Goal: Task Accomplishment & Management: Use online tool/utility

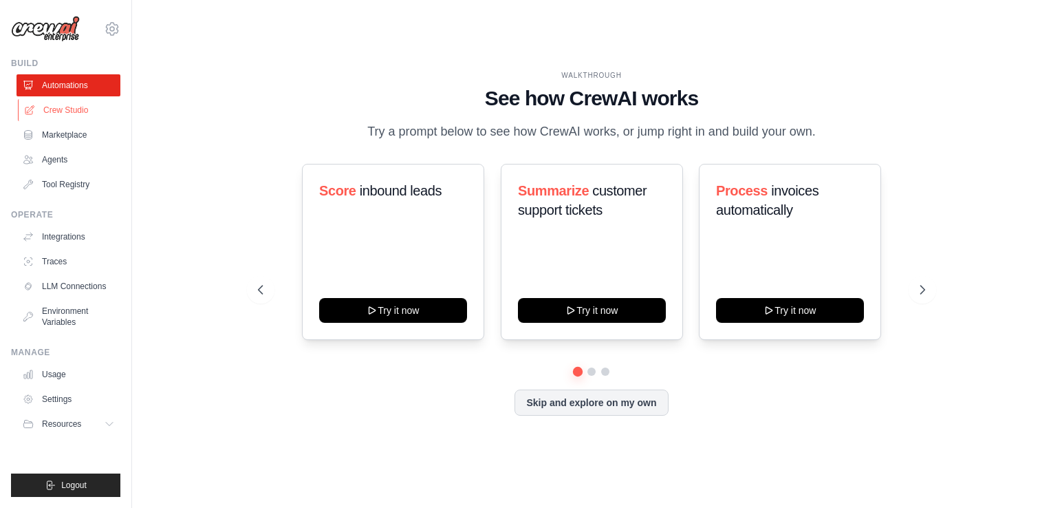
click at [66, 114] on link "Crew Studio" at bounding box center [70, 110] width 104 height 22
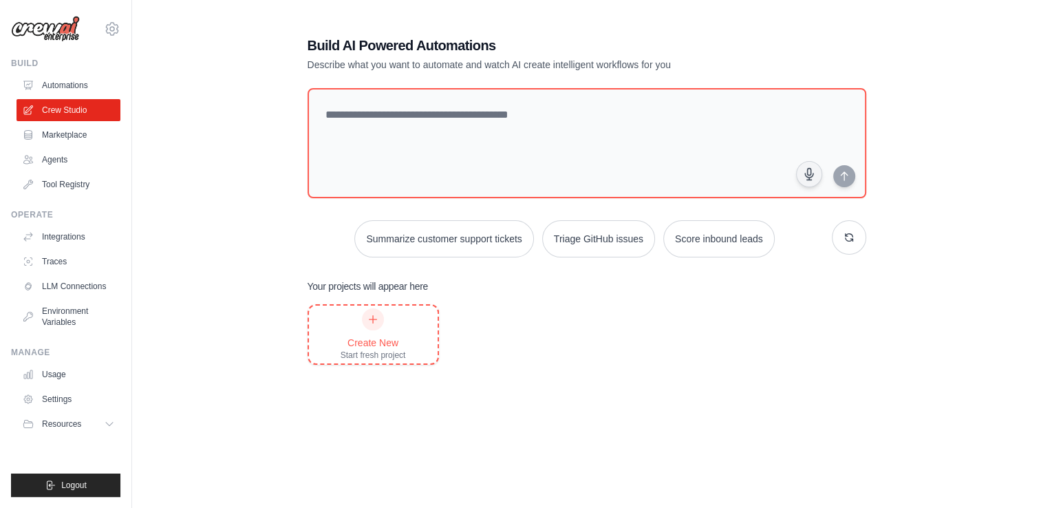
click at [371, 327] on div at bounding box center [373, 319] width 22 height 22
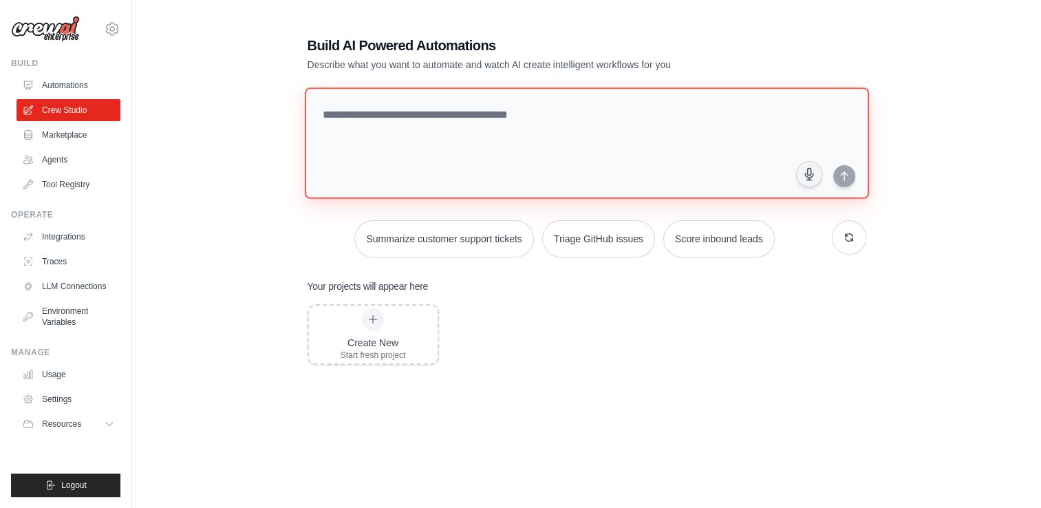
click at [440, 131] on textarea at bounding box center [586, 142] width 564 height 111
type textarea "**********"
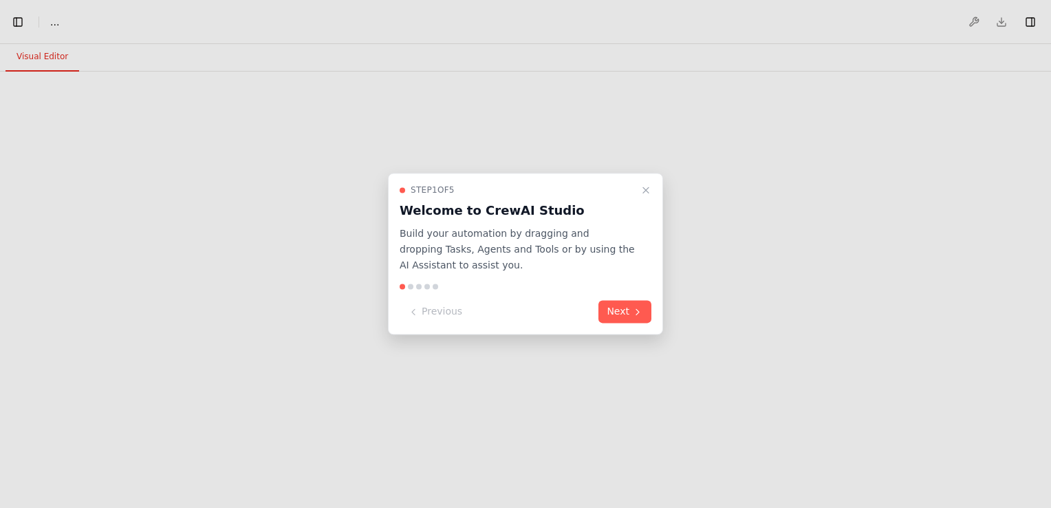
select select "****"
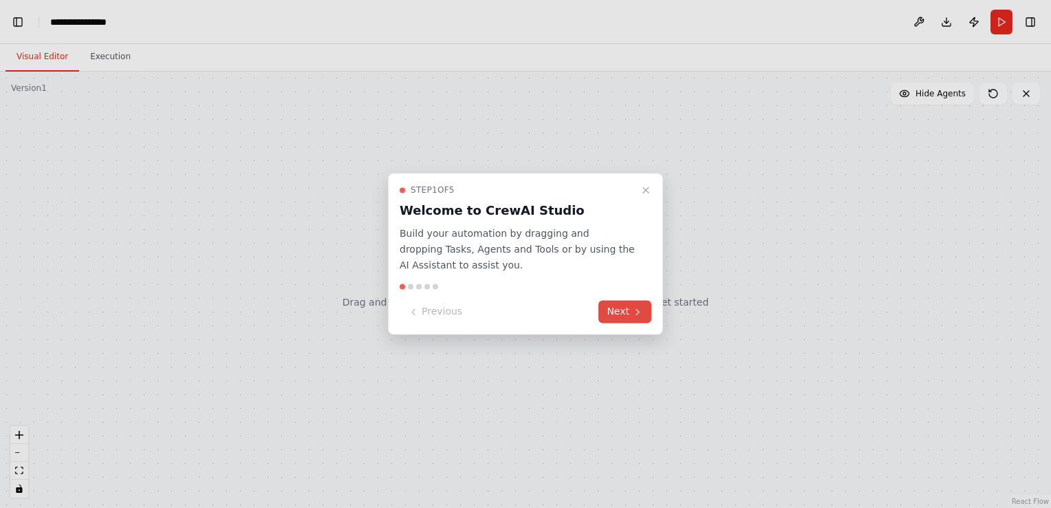
scroll to position [465, 0]
click at [627, 314] on button "Next" at bounding box center [624, 312] width 53 height 23
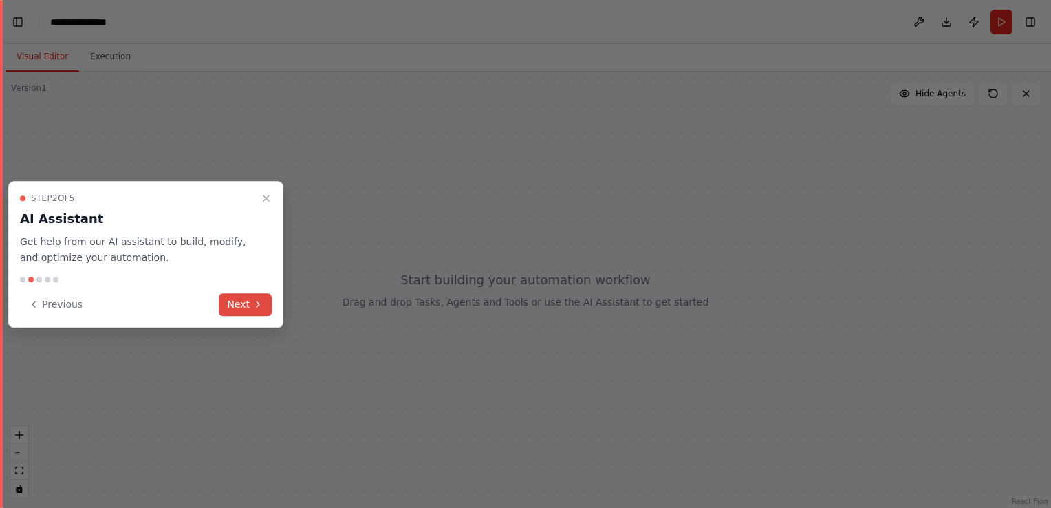
click at [253, 309] on icon at bounding box center [257, 304] width 11 height 11
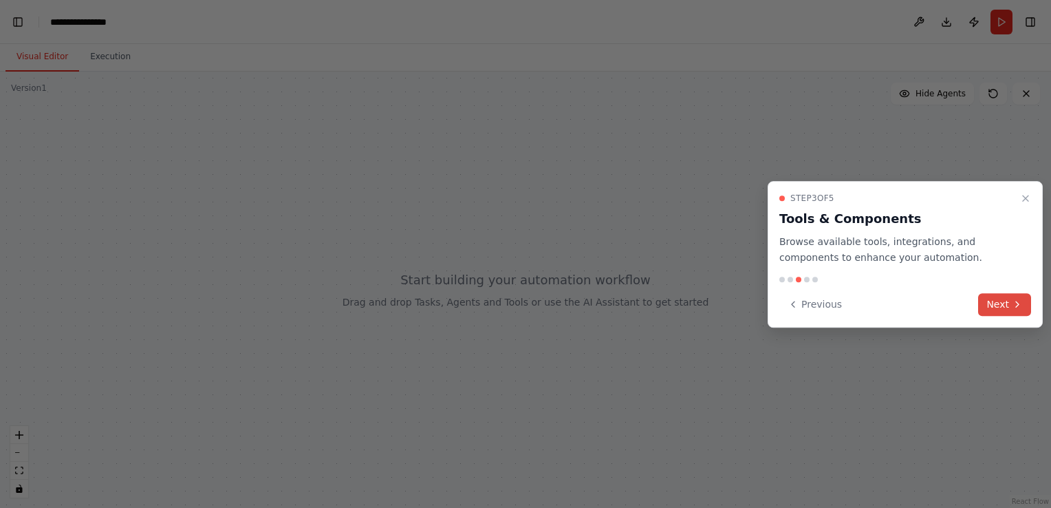
click at [1010, 301] on button "Next" at bounding box center [1004, 304] width 53 height 23
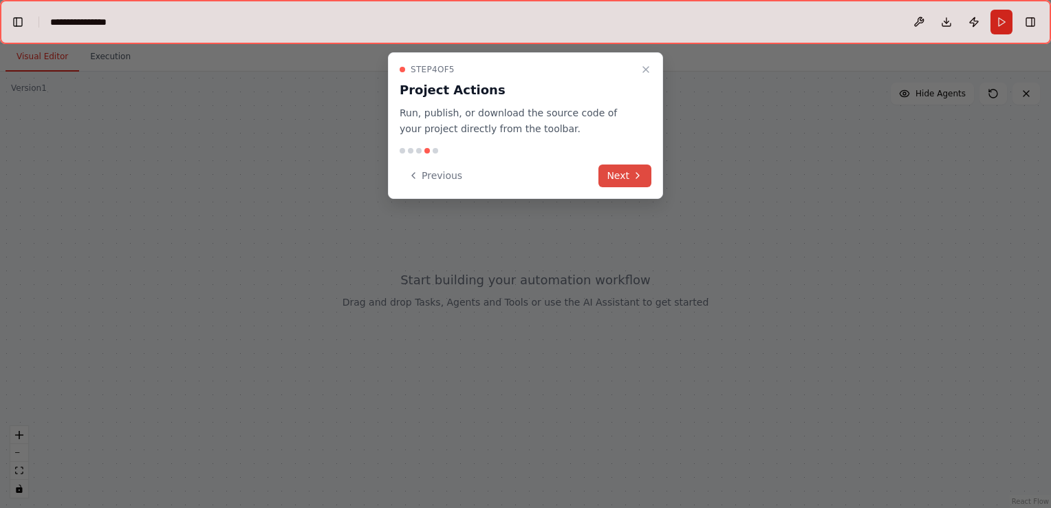
click at [602, 178] on button "Next" at bounding box center [624, 175] width 53 height 23
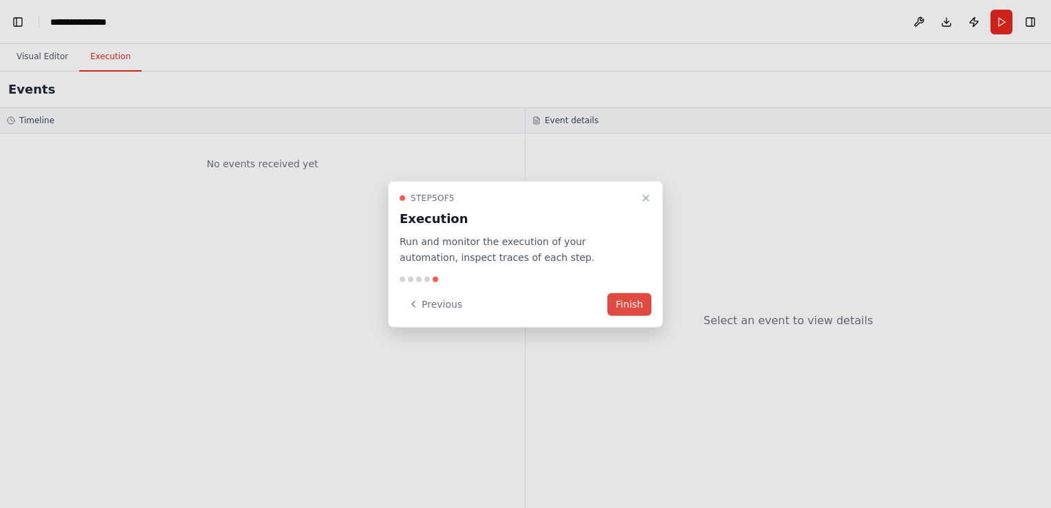
click at [630, 310] on button "Finish" at bounding box center [629, 303] width 44 height 23
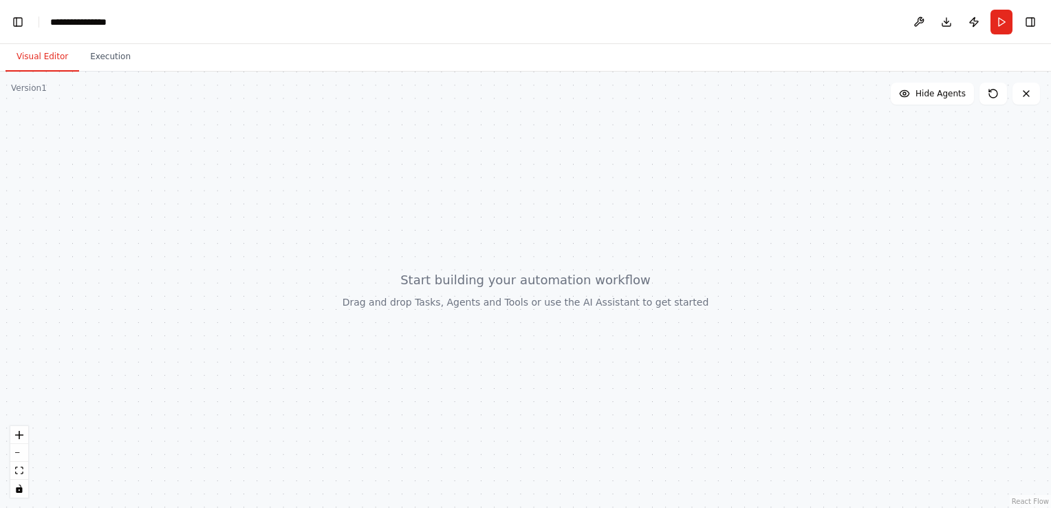
click at [666, 214] on div at bounding box center [525, 290] width 1051 height 436
click at [379, 263] on div at bounding box center [525, 290] width 1051 height 436
click at [919, 24] on button at bounding box center [919, 22] width 22 height 25
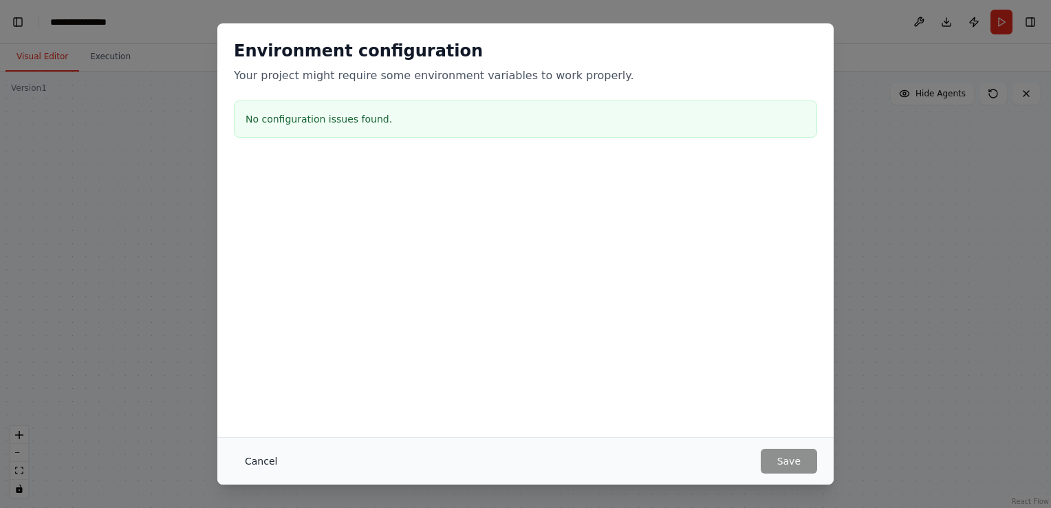
click at [249, 456] on button "Cancel" at bounding box center [261, 461] width 54 height 25
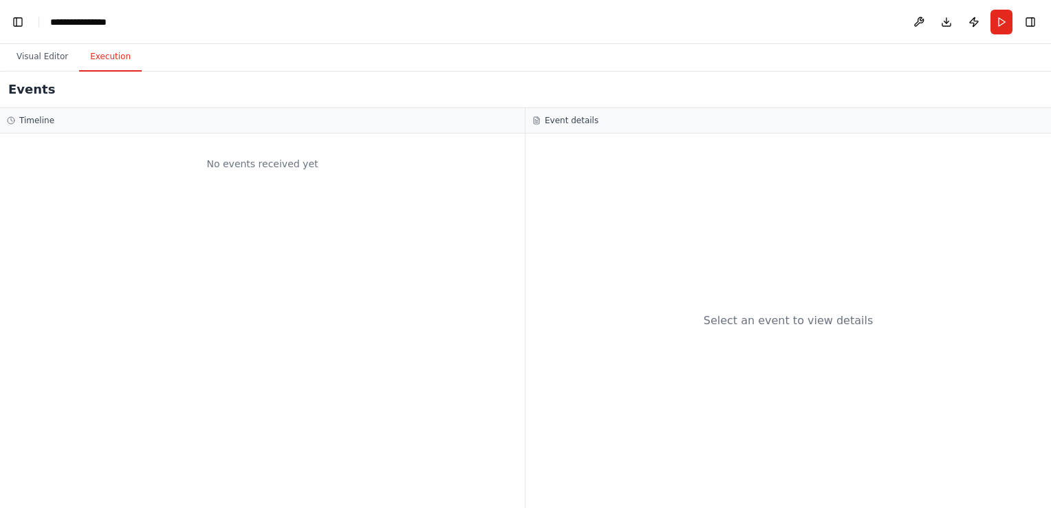
click at [102, 58] on button "Execution" at bounding box center [110, 57] width 63 height 29
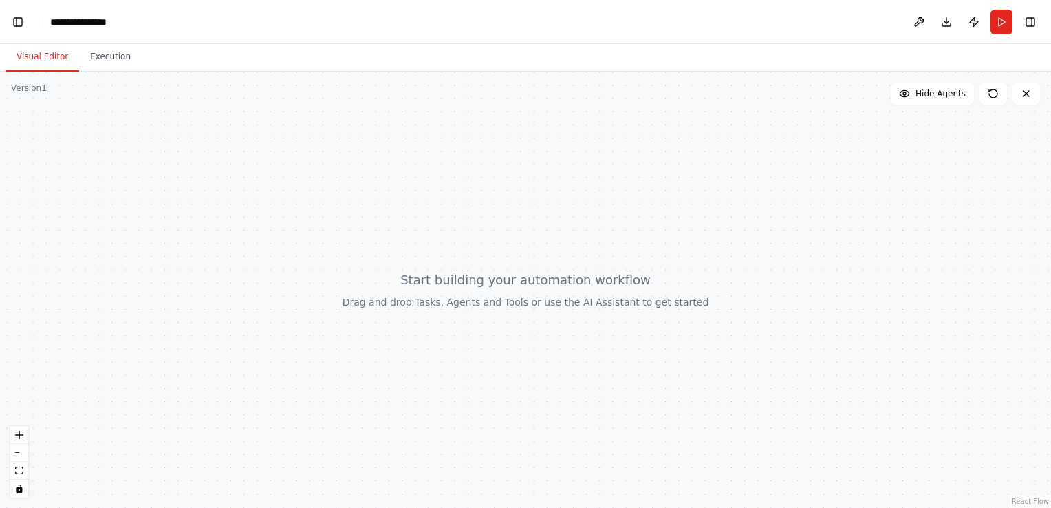
click at [59, 58] on button "Visual Editor" at bounding box center [43, 57] width 74 height 29
click at [368, 182] on div at bounding box center [525, 290] width 1051 height 436
click at [12, 436] on button "zoom in" at bounding box center [19, 435] width 18 height 18
click at [941, 100] on button "Hide Agents" at bounding box center [932, 94] width 83 height 22
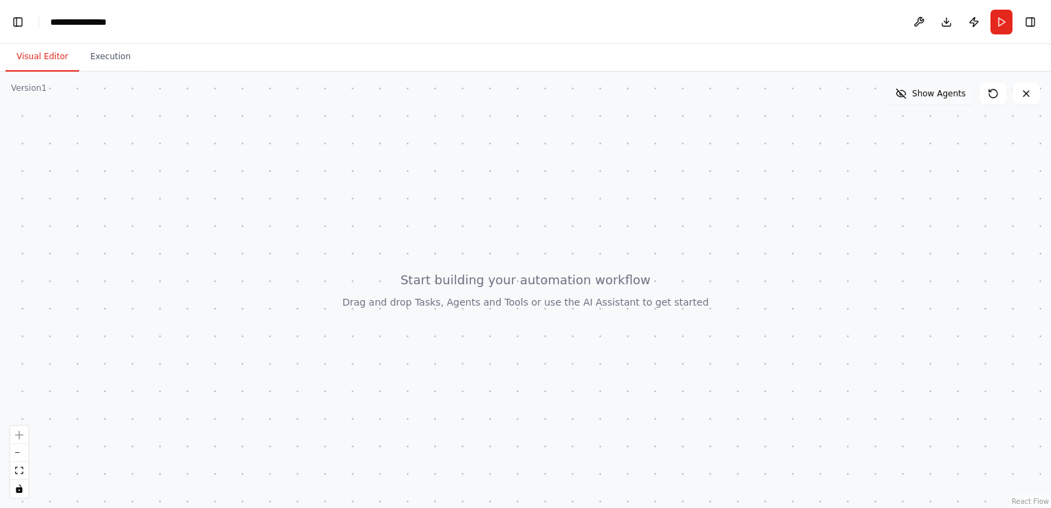
click at [941, 100] on button "Show Agents" at bounding box center [930, 94] width 87 height 22
click at [1035, 98] on button at bounding box center [1027, 94] width 28 height 22
click at [914, 23] on button at bounding box center [919, 22] width 22 height 25
click at [914, 23] on div at bounding box center [919, 22] width 22 height 25
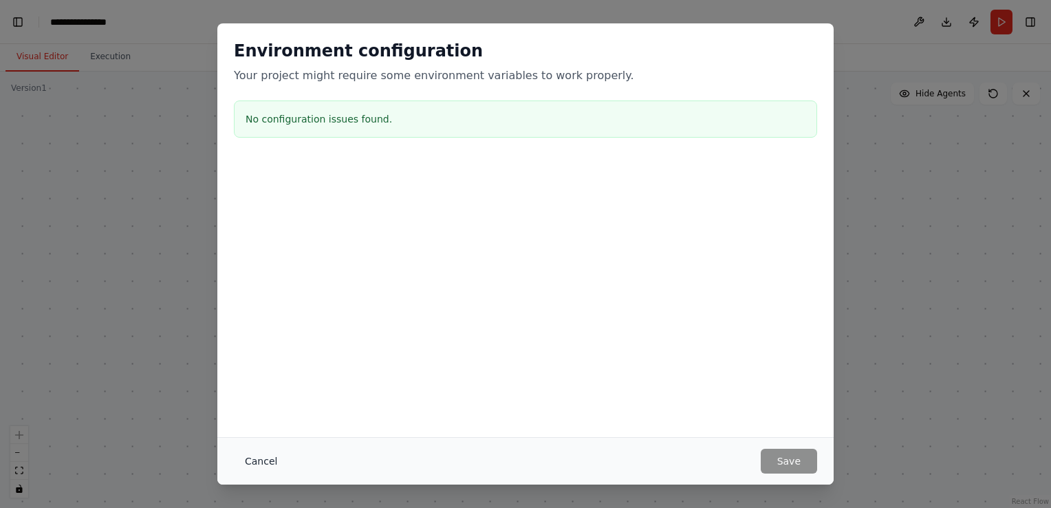
click at [268, 471] on button "Cancel" at bounding box center [261, 461] width 54 height 25
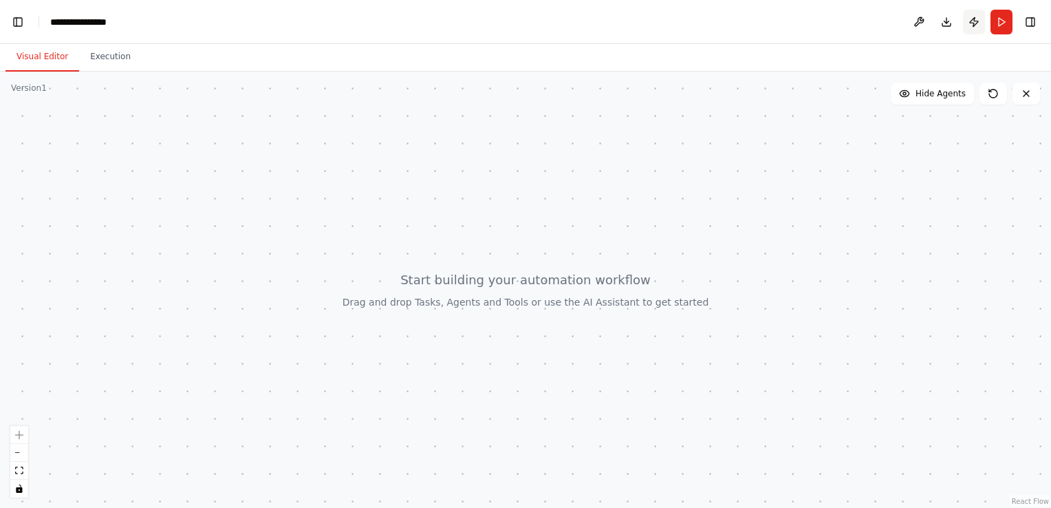
click at [971, 23] on button "Publish" at bounding box center [974, 22] width 22 height 25
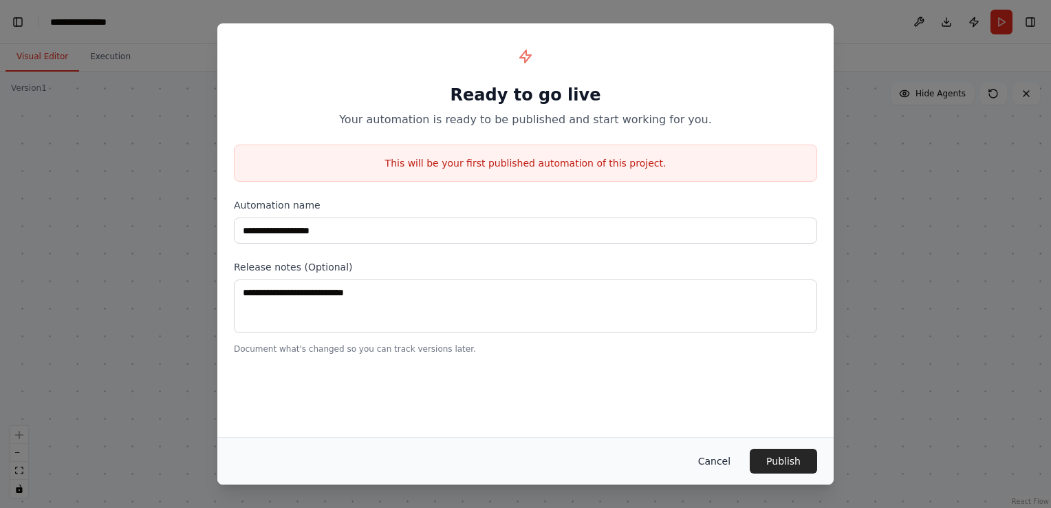
click at [718, 461] on button "Cancel" at bounding box center [714, 461] width 54 height 25
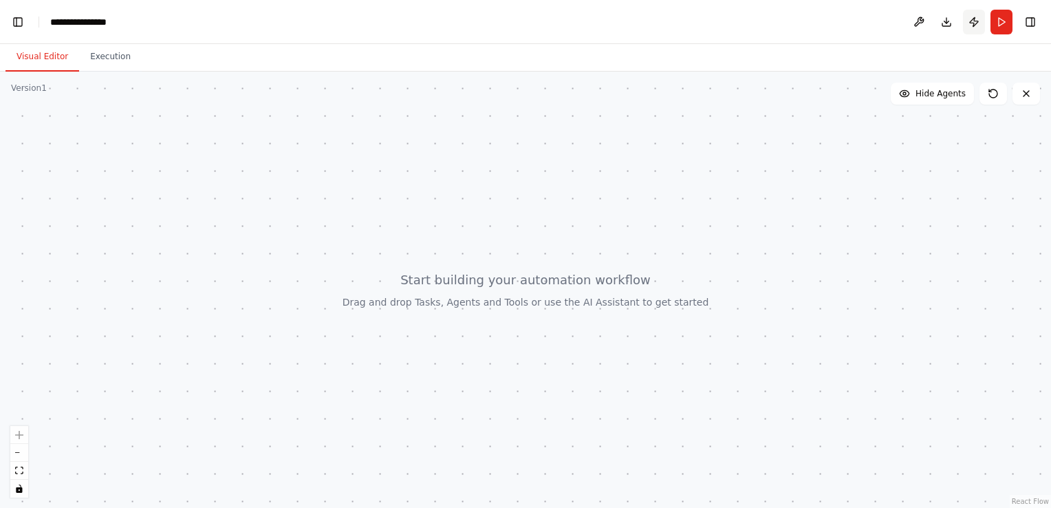
click at [972, 17] on button "Publish" at bounding box center [974, 22] width 22 height 25
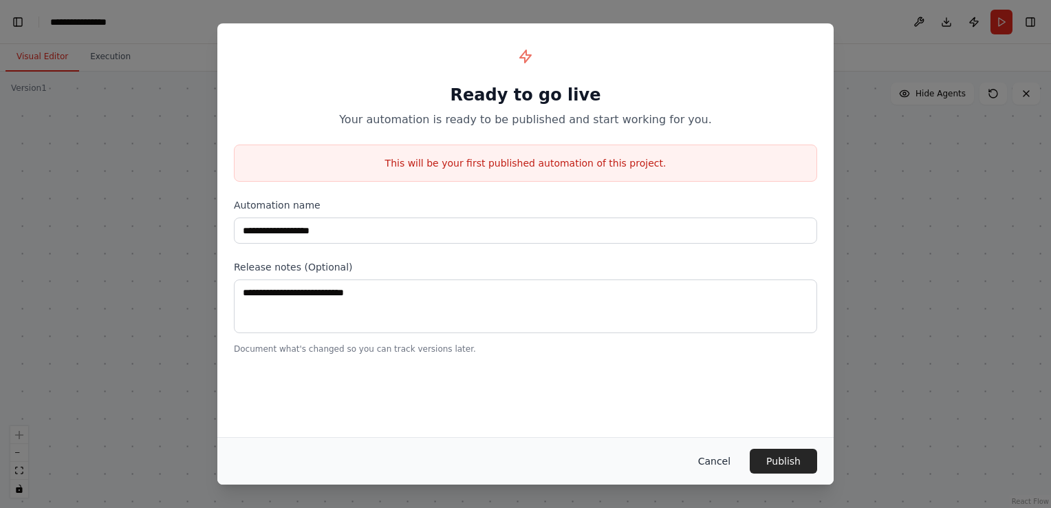
click at [735, 450] on button "Cancel" at bounding box center [714, 461] width 54 height 25
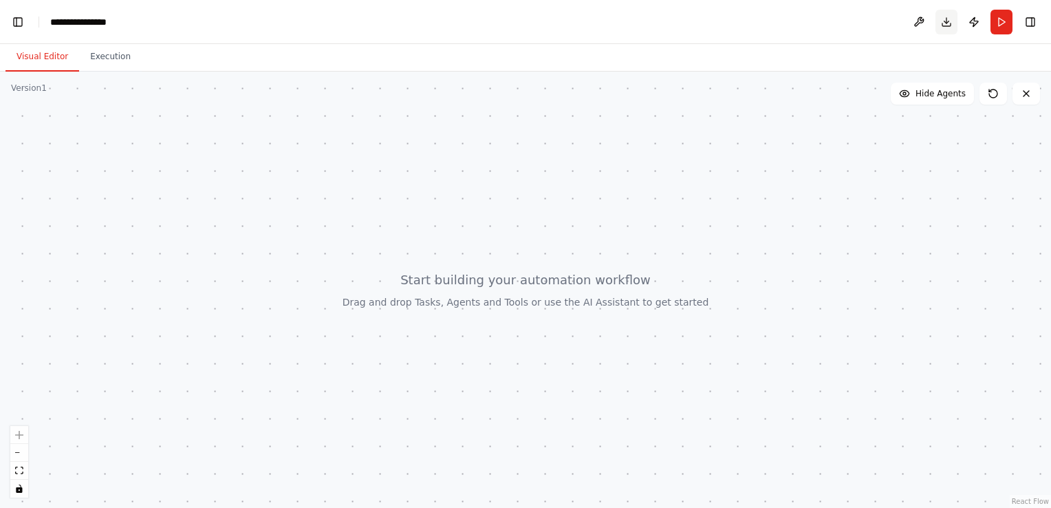
click at [940, 17] on button "Download" at bounding box center [947, 22] width 22 height 25
click at [17, 21] on button "Toggle Left Sidebar" at bounding box center [17, 21] width 19 height 19
click at [957, 98] on span "Hide Agents" at bounding box center [941, 93] width 50 height 11
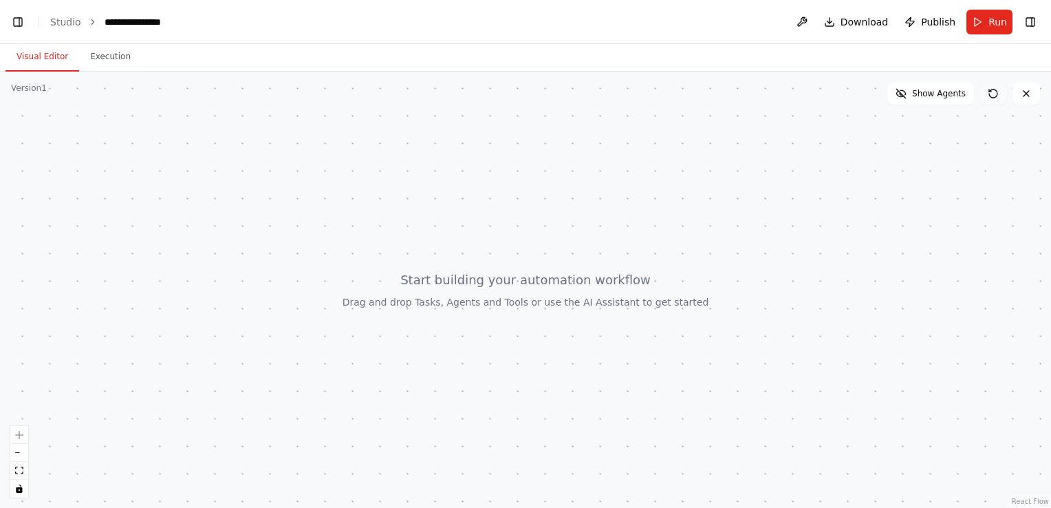
click at [984, 94] on button at bounding box center [994, 94] width 28 height 22
click at [1026, 88] on icon at bounding box center [1026, 93] width 11 height 11
click at [24, 86] on div "Version 1" at bounding box center [29, 88] width 36 height 11
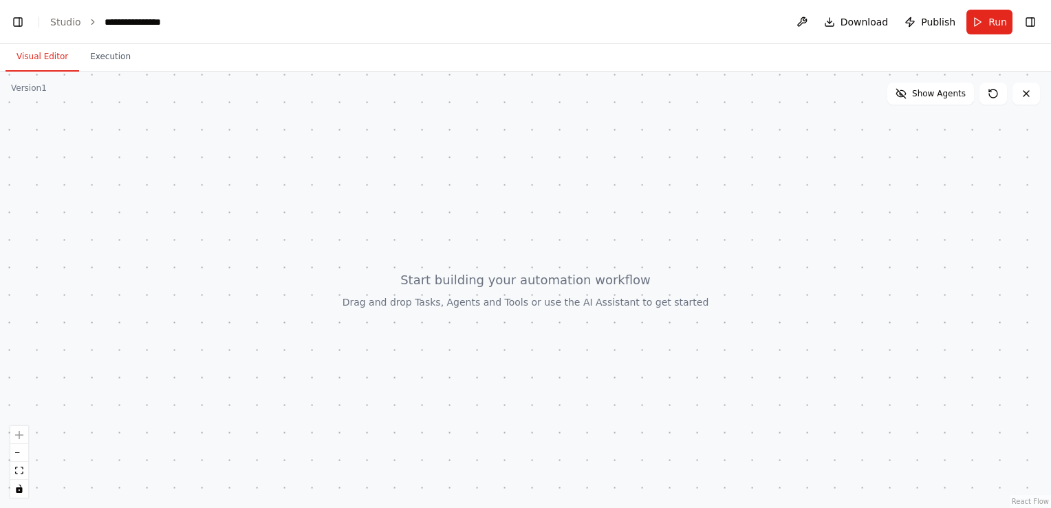
drag, startPoint x: 934, startPoint y: 296, endPoint x: 680, endPoint y: 370, distance: 264.5
click at [680, 370] on div at bounding box center [525, 290] width 1051 height 436
select select "****"
click at [905, 101] on button "Hide Agents" at bounding box center [932, 94] width 83 height 22
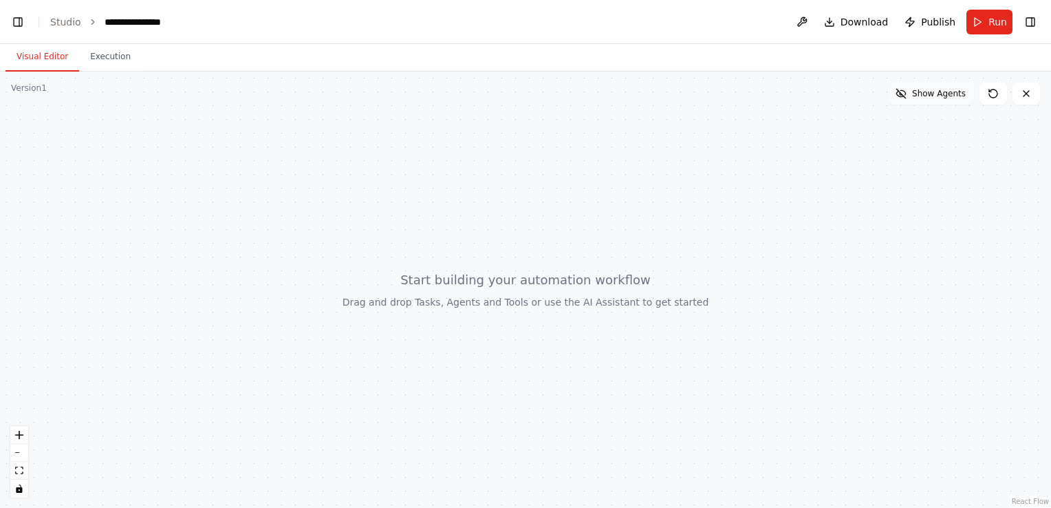
scroll to position [0, 17]
click at [905, 101] on button "Show Agents" at bounding box center [930, 94] width 87 height 22
click at [23, 24] on button "Toggle Left Sidebar" at bounding box center [17, 21] width 19 height 19
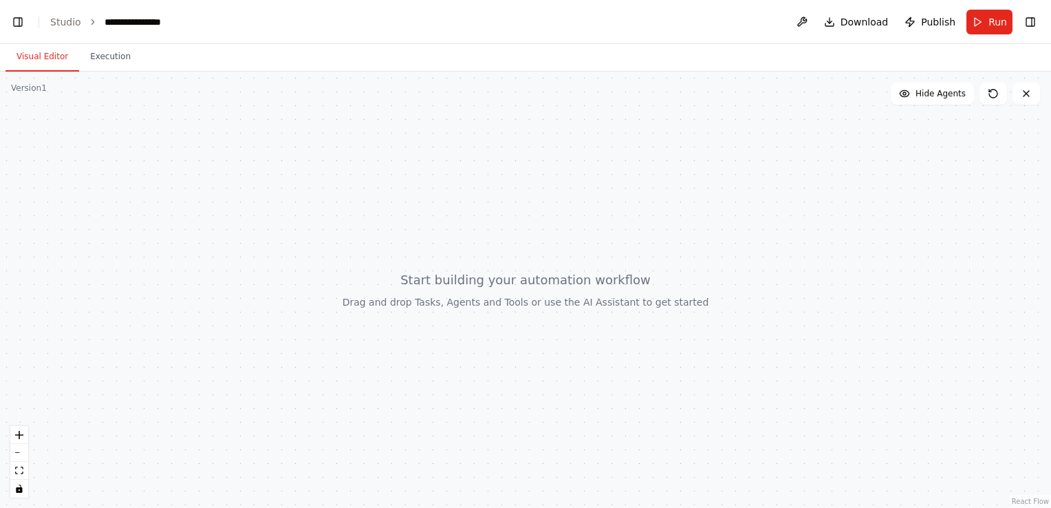
click at [594, 278] on div at bounding box center [525, 290] width 1051 height 436
drag, startPoint x: 481, startPoint y: 295, endPoint x: 325, endPoint y: 444, distance: 215.5
click at [325, 444] on div at bounding box center [525, 290] width 1051 height 436
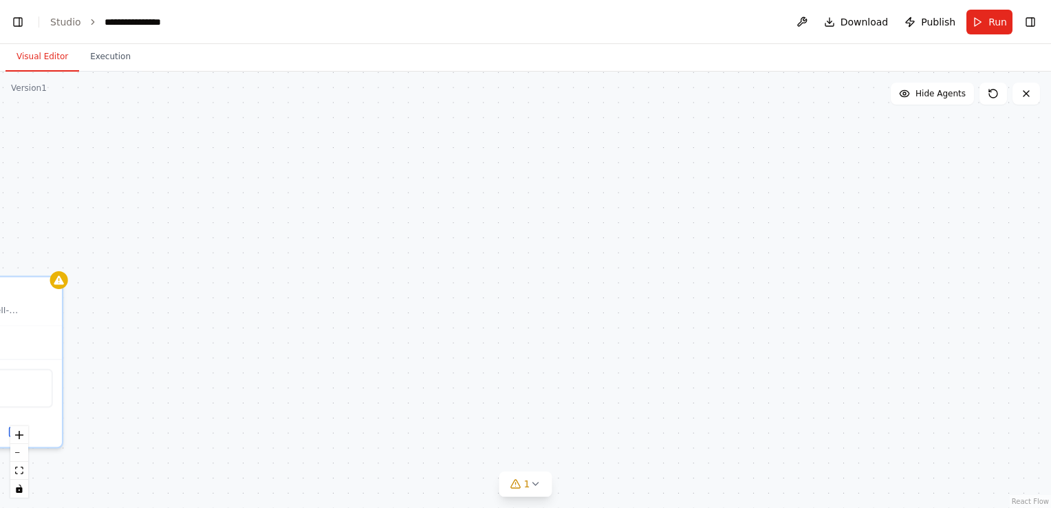
scroll to position [3654, 0]
drag, startPoint x: 263, startPoint y: 327, endPoint x: 773, endPoint y: 162, distance: 535.4
click at [773, 162] on div "Content Writer Create engaging, well-structured content on {topic} that capture…" at bounding box center [525, 290] width 1051 height 436
drag, startPoint x: 261, startPoint y: 134, endPoint x: 294, endPoint y: 162, distance: 43.5
click at [294, 162] on div "Content Writer Create engaging, well-structured content on {topic} that capture…" at bounding box center [525, 290] width 1051 height 436
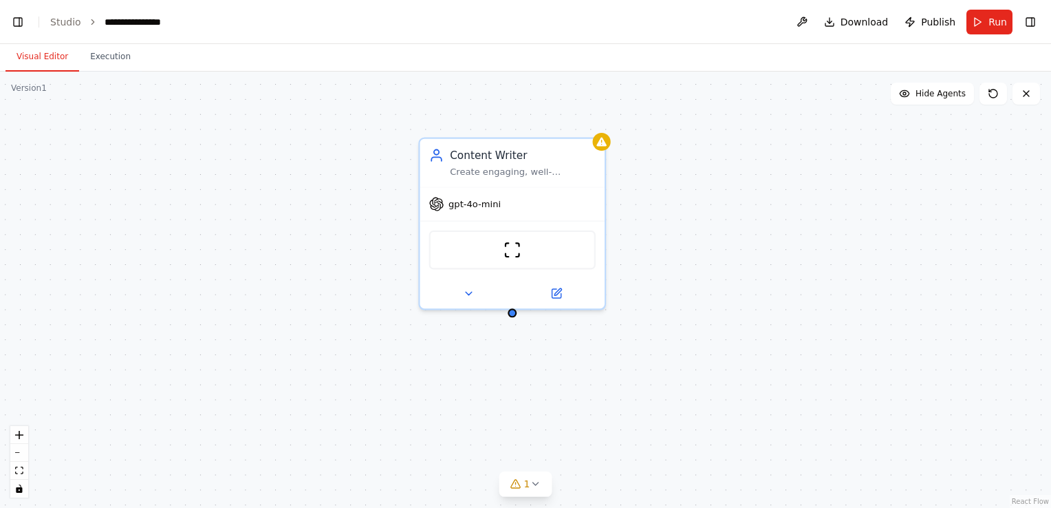
click at [852, 285] on div "Content Writer Create engaging, well-structured content on {topic} that capture…" at bounding box center [525, 290] width 1051 height 436
click at [542, 486] on button "1" at bounding box center [525, 483] width 53 height 25
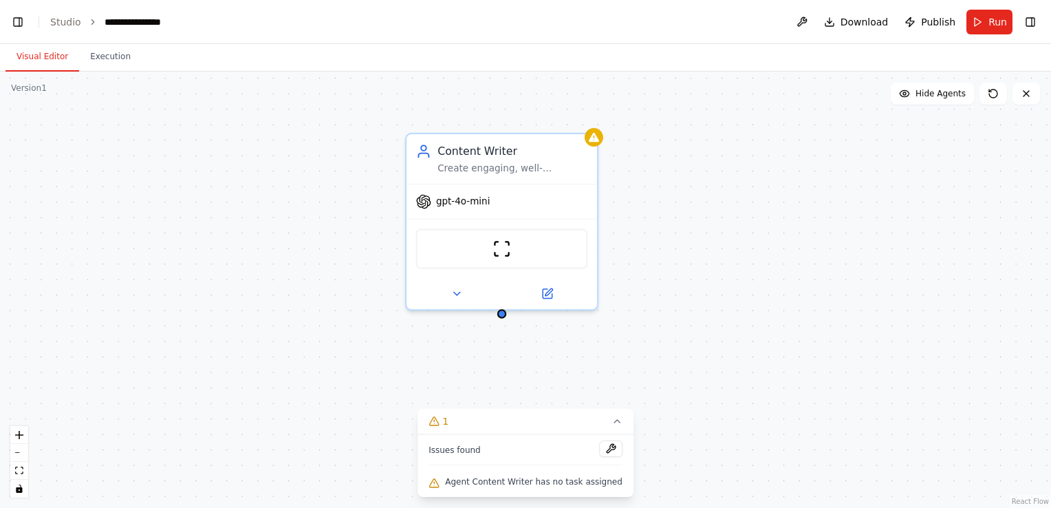
click at [356, 321] on div "Content Writer Create engaging, well-structured content on {topic} that capture…" at bounding box center [525, 290] width 1051 height 436
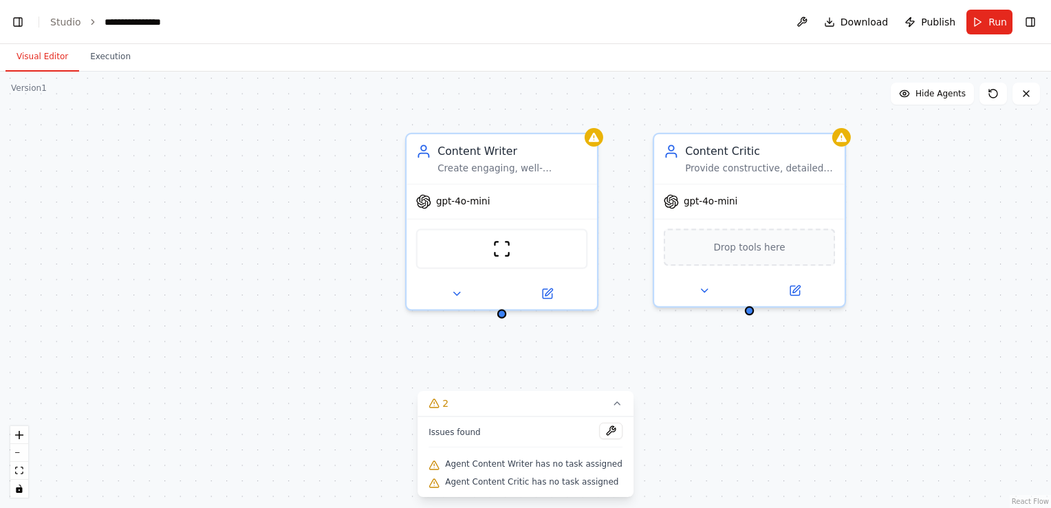
click at [790, 389] on div "Content Writer Create engaging, well-structured content on {topic} that capture…" at bounding box center [525, 290] width 1051 height 436
click at [982, 95] on button at bounding box center [994, 94] width 28 height 22
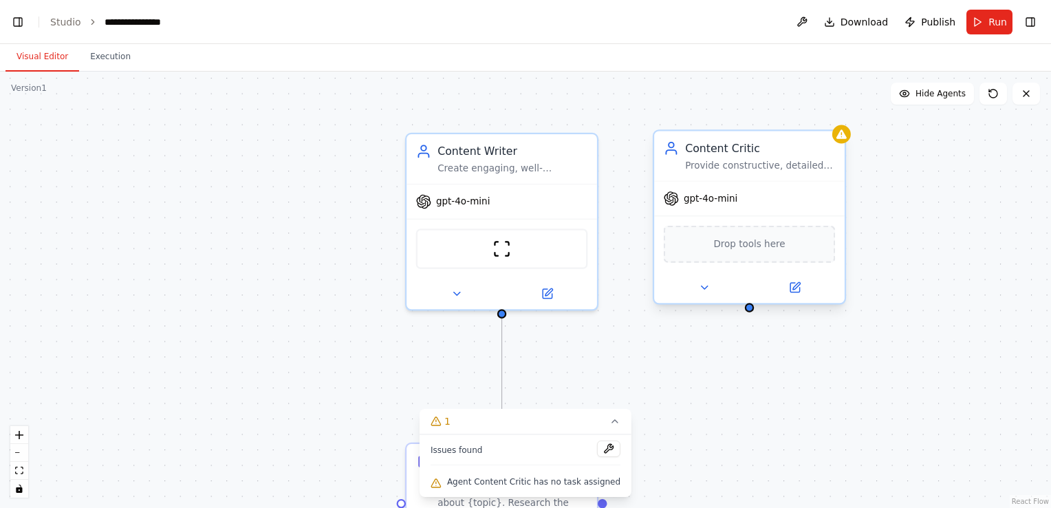
click at [753, 197] on div "gpt-4o-mini" at bounding box center [749, 199] width 191 height 34
click at [754, 222] on div "Drop tools here" at bounding box center [749, 243] width 191 height 56
click at [759, 249] on span "Drop tools here" at bounding box center [749, 244] width 72 height 15
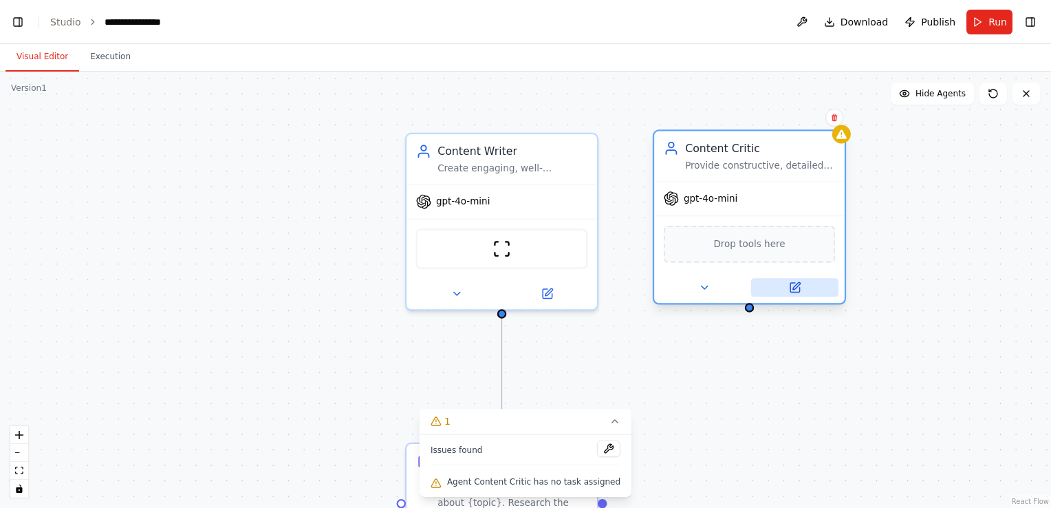
scroll to position [4513, 0]
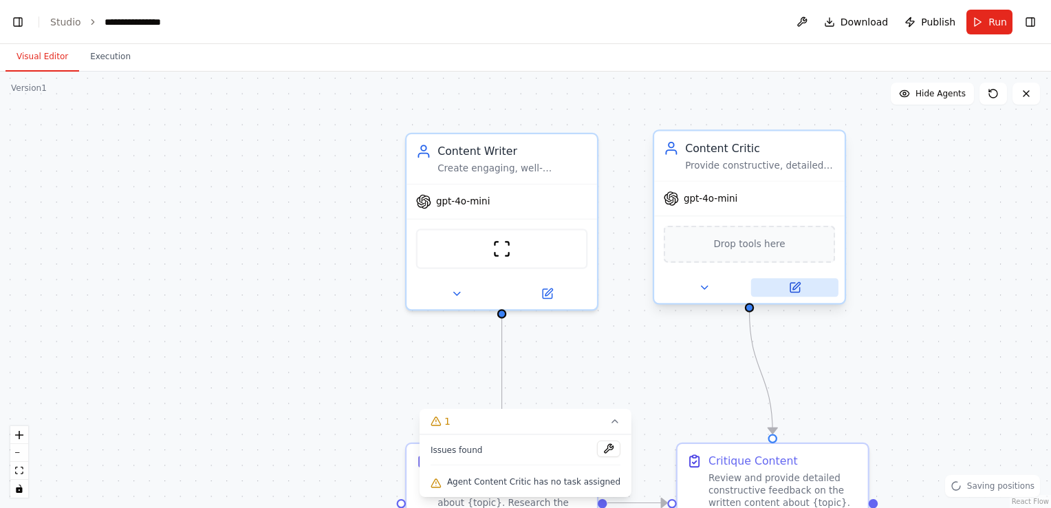
click at [804, 284] on button at bounding box center [794, 287] width 87 height 19
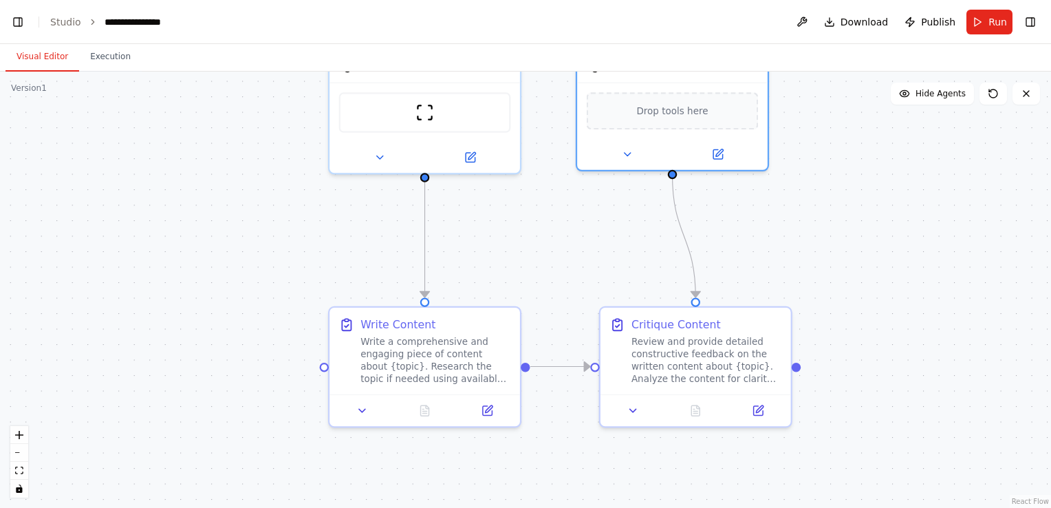
drag, startPoint x: 578, startPoint y: 378, endPoint x: 501, endPoint y: 242, distance: 156.5
click at [501, 242] on div ".deletable-edge-delete-btn { width: 20px; height: 20px; border: 0px solid #ffff…" at bounding box center [525, 290] width 1051 height 436
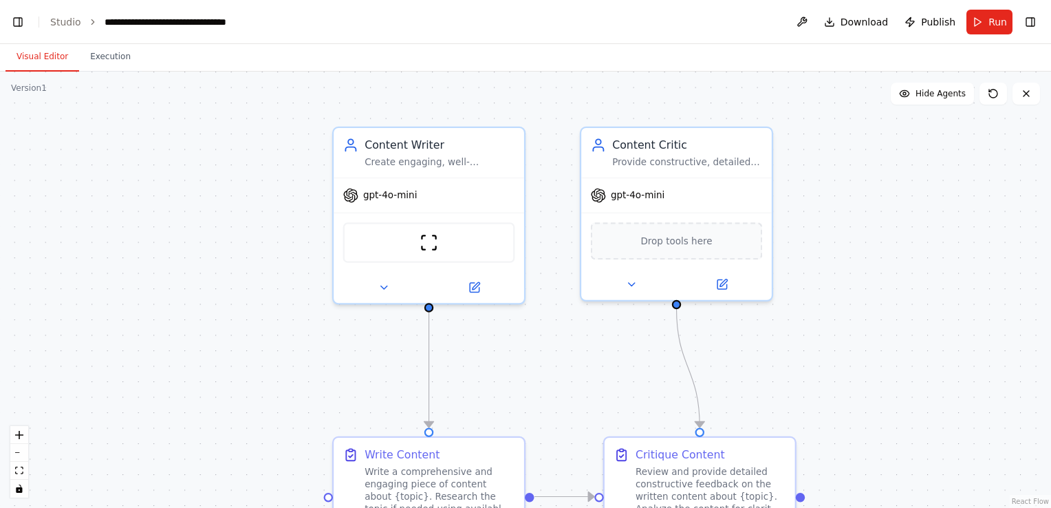
scroll to position [5360, 0]
drag, startPoint x: 971, startPoint y: 133, endPoint x: 975, endPoint y: 263, distance: 130.1
click at [975, 263] on div ".deletable-edge-delete-btn { width: 20px; height: 20px; border: 0px solid #ffff…" at bounding box center [525, 290] width 1051 height 436
click at [111, 73] on div ".deletable-edge-delete-btn { width: 20px; height: 20px; border: 0px solid #ffff…" at bounding box center [525, 290] width 1051 height 436
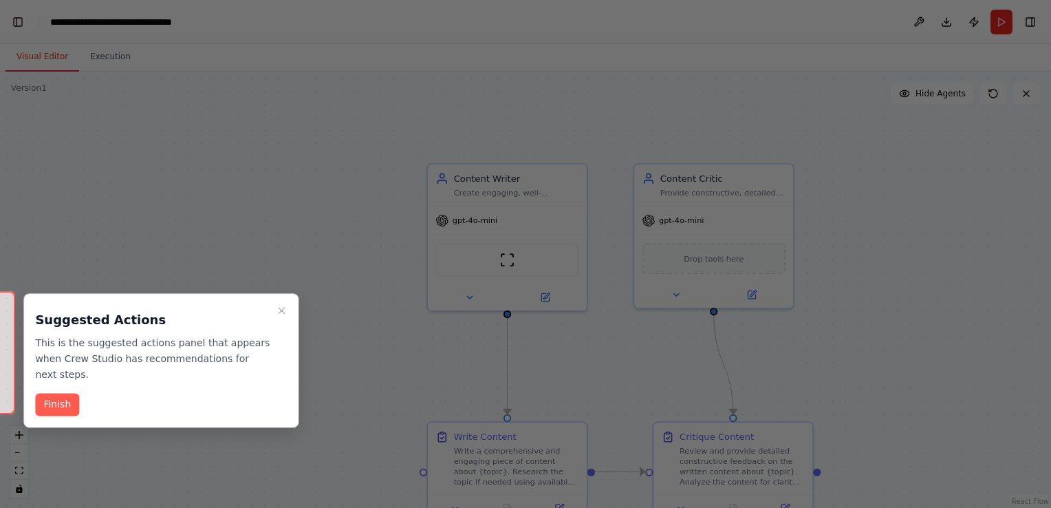
scroll to position [13597, 0]
click at [60, 393] on button "Finish" at bounding box center [57, 404] width 44 height 23
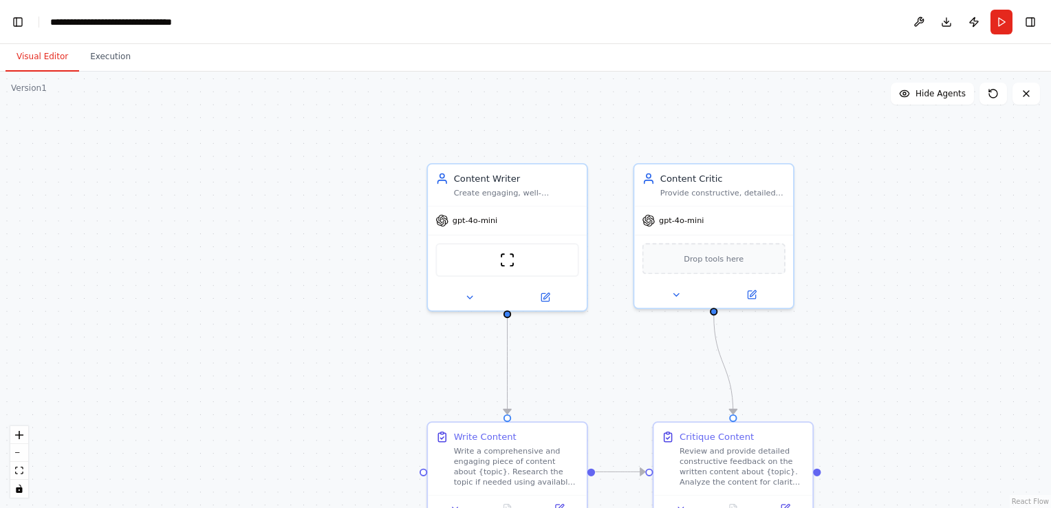
click at [0, 354] on html "BETA Simple writer critic agent 02:53 PM ▶ Thought process I'll help you create…" at bounding box center [525, 254] width 1051 height 508
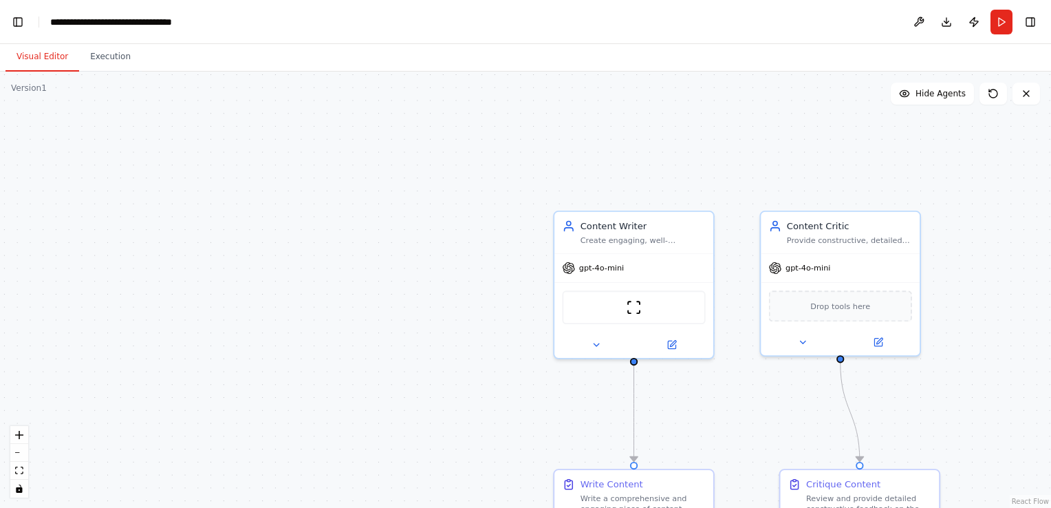
drag, startPoint x: 7, startPoint y: 373, endPoint x: 133, endPoint y: 420, distance: 135.2
click at [133, 420] on div ".deletable-edge-delete-btn { width: 20px; height: 20px; border: 0px solid #ffff…" at bounding box center [525, 290] width 1051 height 436
click at [4, 155] on button "Toggle Sidebar" at bounding box center [-1, 254] width 11 height 508
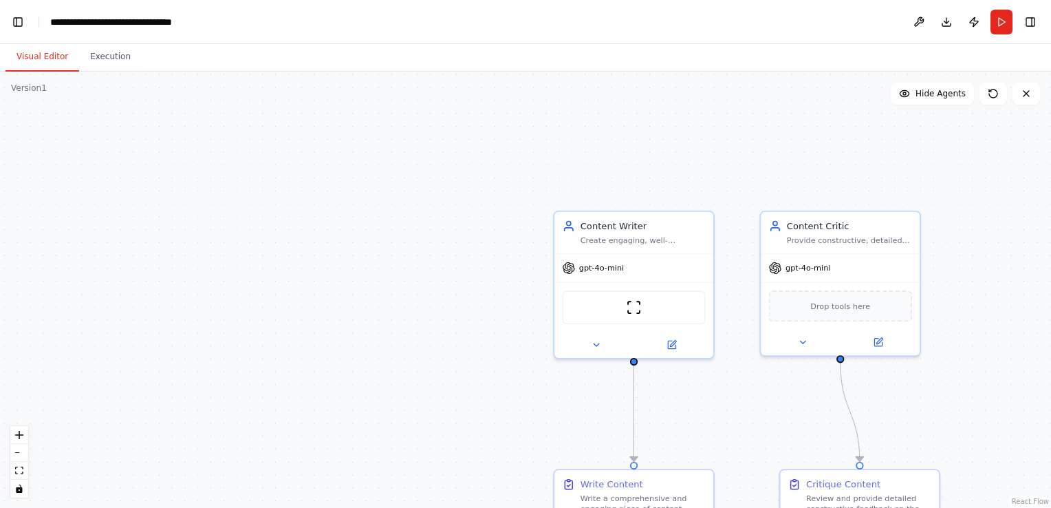
click at [4, 155] on button "Toggle Sidebar" at bounding box center [-1, 254] width 11 height 508
click at [16, 480] on button "toggle interactivity" at bounding box center [19, 488] width 18 height 18
click at [16, 473] on icon "fit view" at bounding box center [19, 470] width 8 height 8
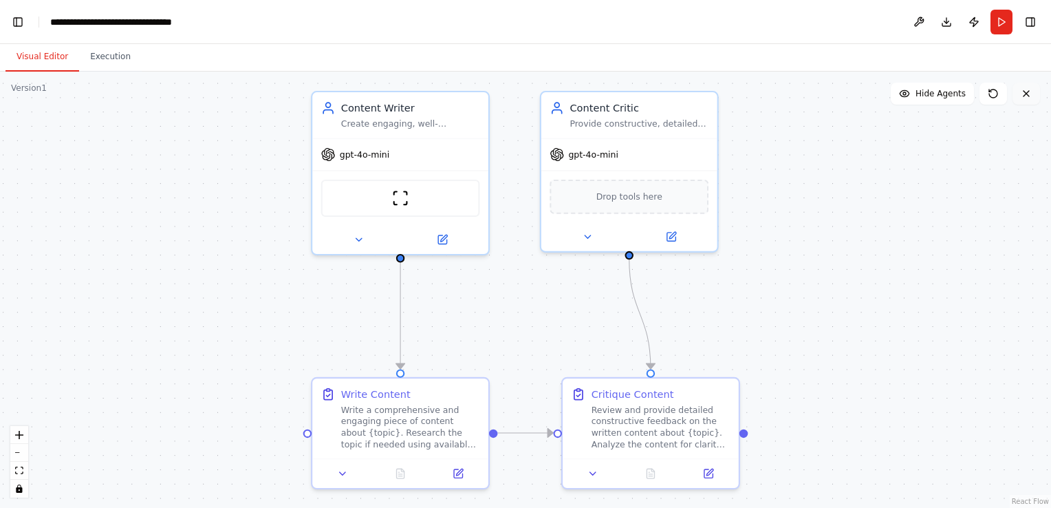
click at [1033, 104] on button at bounding box center [1027, 94] width 28 height 22
click at [1007, 25] on button "Run" at bounding box center [1002, 22] width 22 height 25
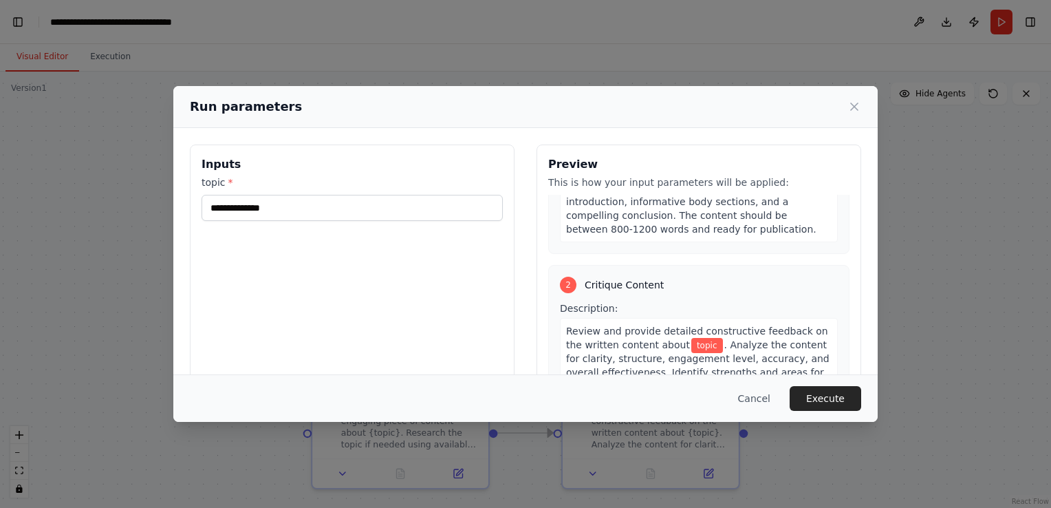
scroll to position [220, 0]
click at [814, 404] on button "Execute" at bounding box center [826, 398] width 72 height 25
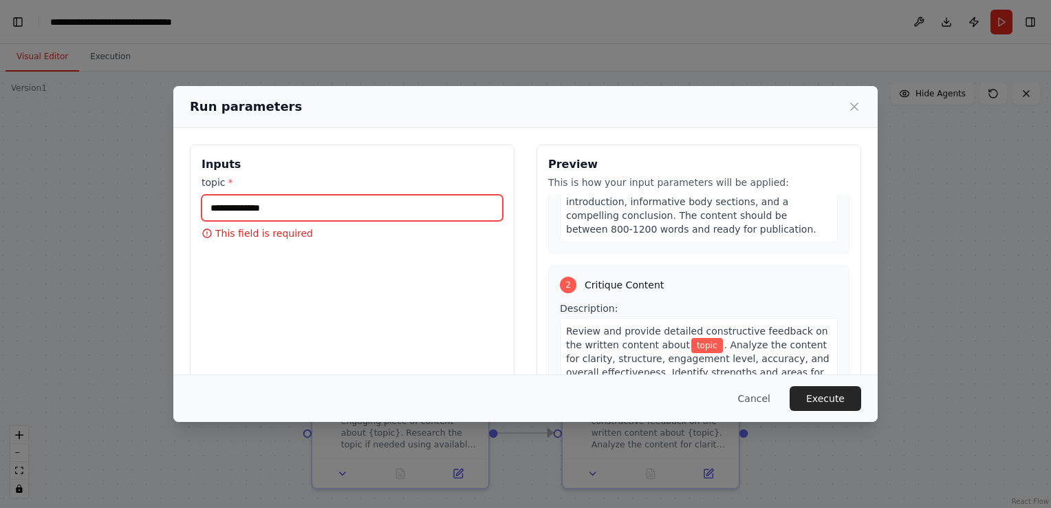
click at [330, 208] on input "topic *" at bounding box center [352, 208] width 301 height 26
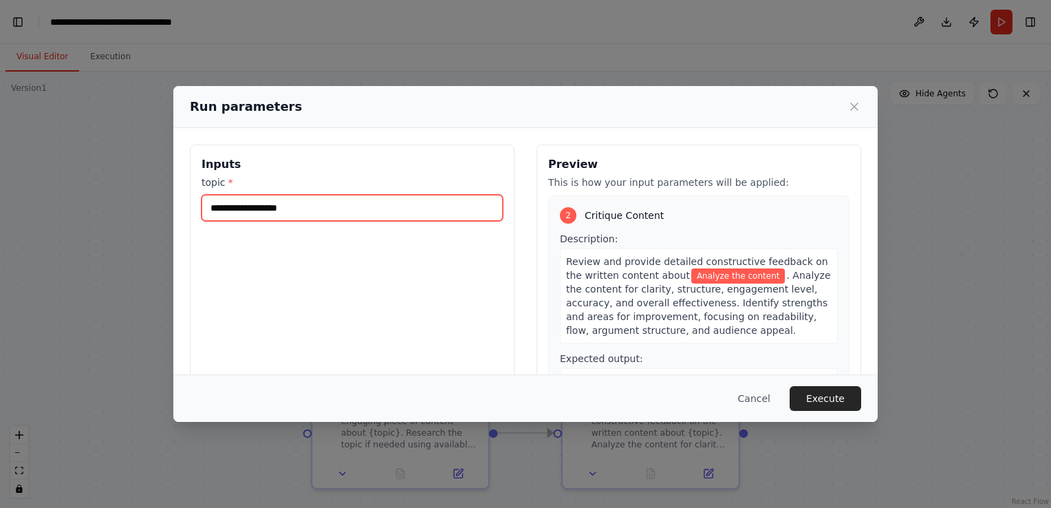
scroll to position [303, 0]
type input "**********"
click at [691, 270] on span ". Analyze the content for clarity, structure, engagement level, accuracy, and o…" at bounding box center [698, 303] width 265 height 66
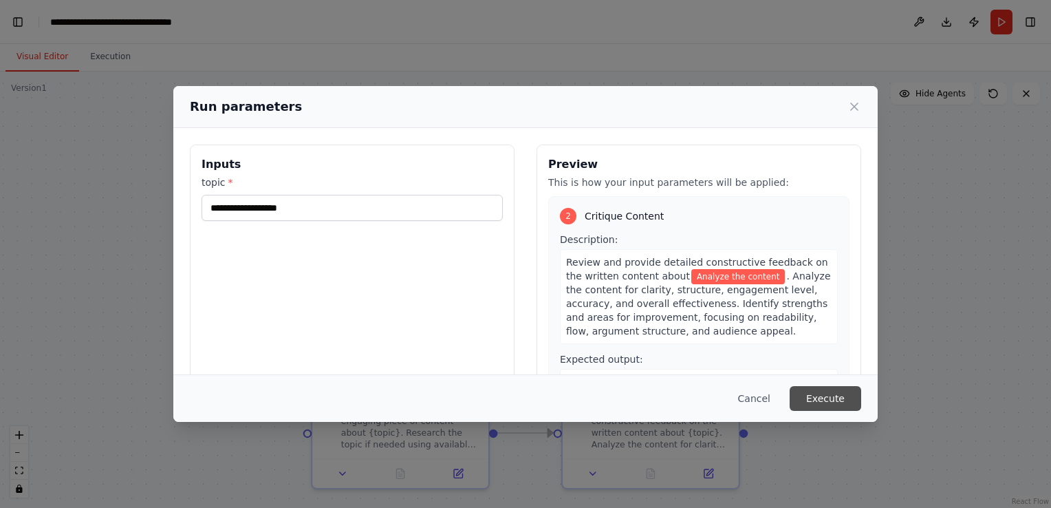
click at [810, 407] on button "Execute" at bounding box center [826, 398] width 72 height 25
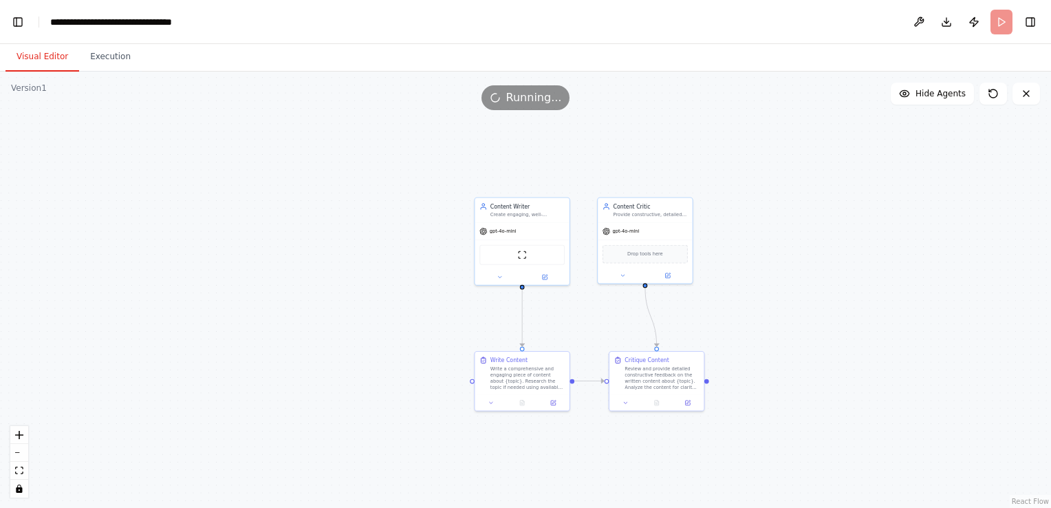
drag, startPoint x: 802, startPoint y: 347, endPoint x: 638, endPoint y: 252, distance: 189.9
click at [638, 252] on div ".deletable-edge-delete-btn { width: 20px; height: 20px; border: 0px solid #ffff…" at bounding box center [525, 290] width 1051 height 436
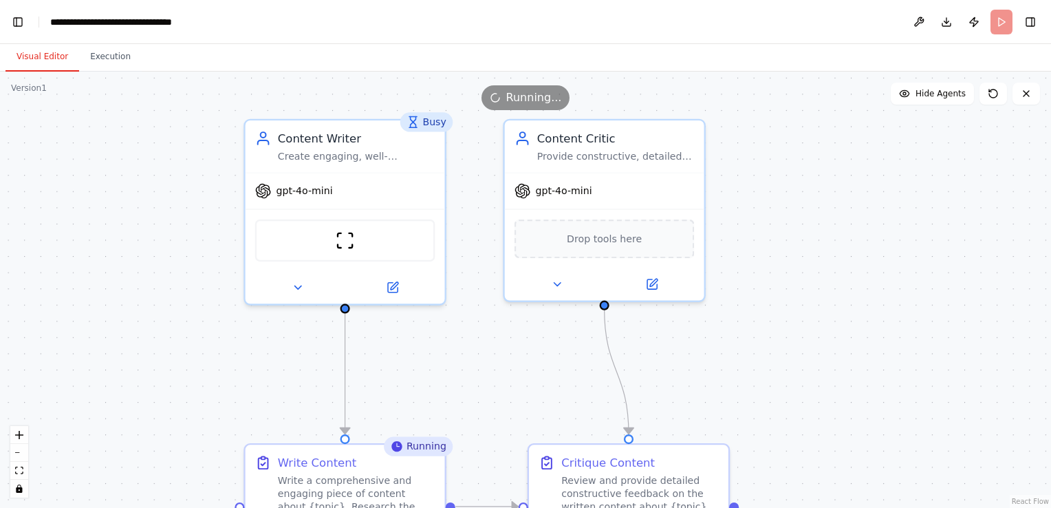
drag, startPoint x: 457, startPoint y: 290, endPoint x: 460, endPoint y: 384, distance: 93.6
click at [460, 384] on div ".deletable-edge-delete-btn { width: 20px; height: 20px; border: 0px solid #ffff…" at bounding box center [525, 290] width 1051 height 436
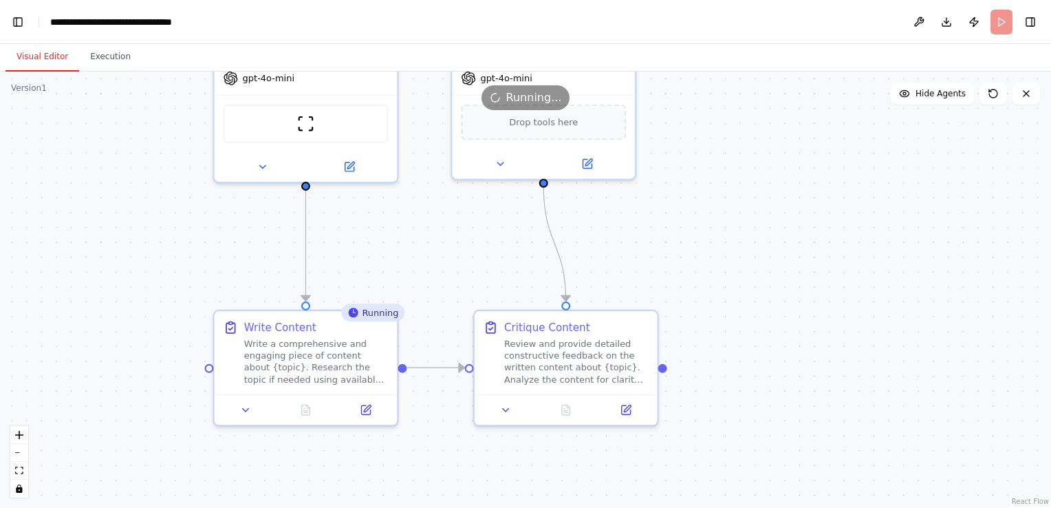
drag, startPoint x: 515, startPoint y: 383, endPoint x: 464, endPoint y: 247, distance: 145.4
click at [464, 247] on div ".deletable-edge-delete-btn { width: 20px; height: 20px; border: 0px solid #ffff…" at bounding box center [525, 290] width 1051 height 436
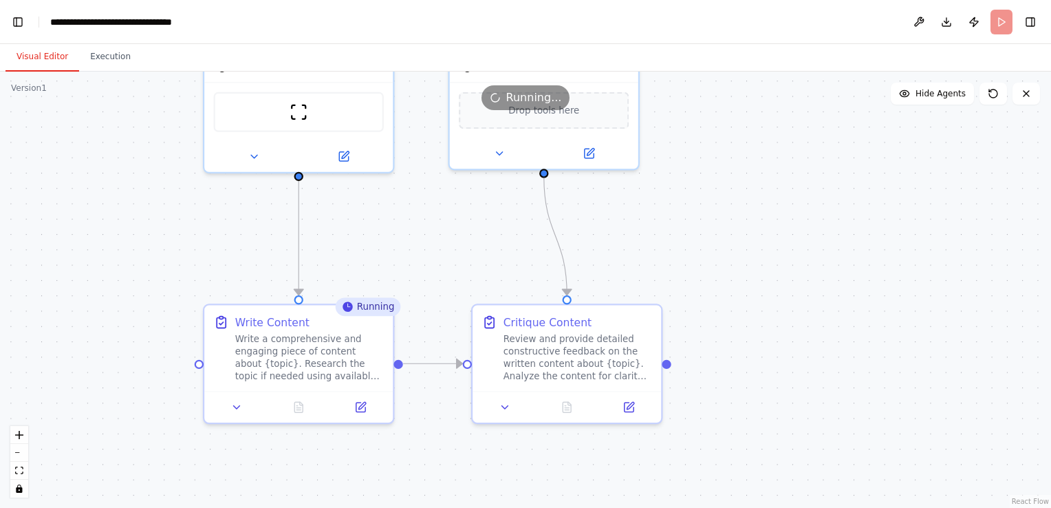
drag, startPoint x: 421, startPoint y: 246, endPoint x: 485, endPoint y: 337, distance: 111.1
click at [485, 337] on div ".deletable-edge-delete-btn { width: 20px; height: 20px; border: 0px solid #ffff…" at bounding box center [525, 290] width 1051 height 436
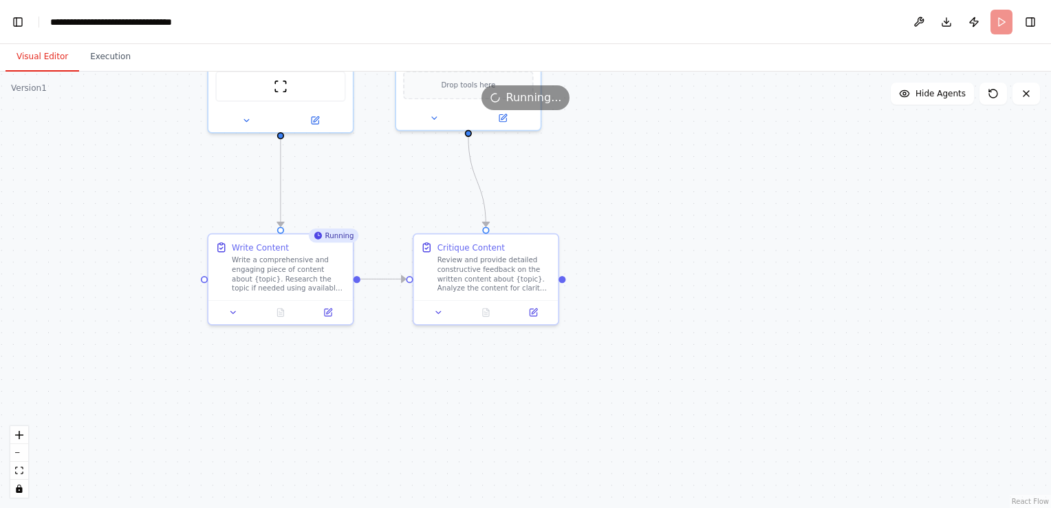
drag, startPoint x: 505, startPoint y: 344, endPoint x: 394, endPoint y: 196, distance: 184.8
click at [394, 196] on div ".deletable-edge-delete-btn { width: 20px; height: 20px; border: 0px solid #ffff…" at bounding box center [525, 290] width 1051 height 436
click at [116, 53] on button "Execution" at bounding box center [110, 57] width 63 height 29
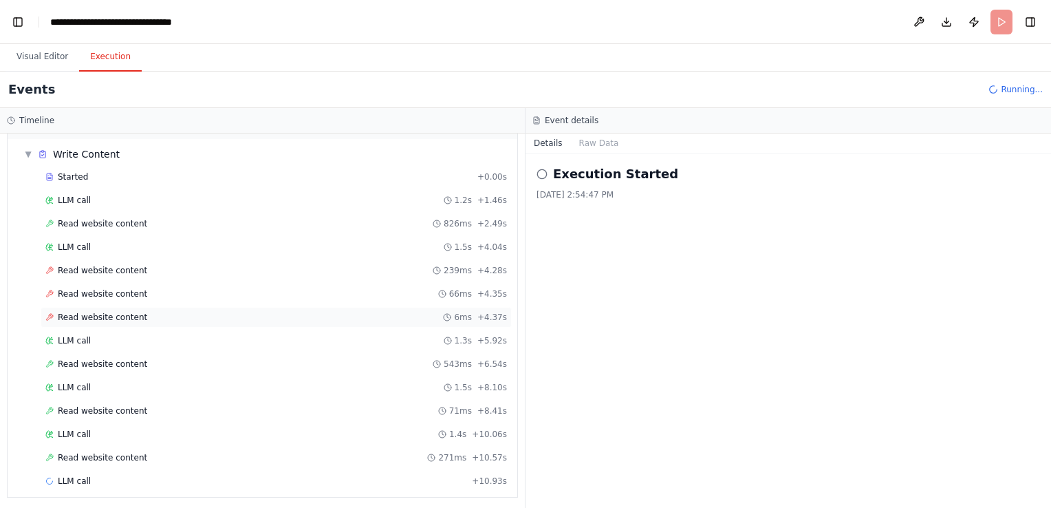
scroll to position [0, 0]
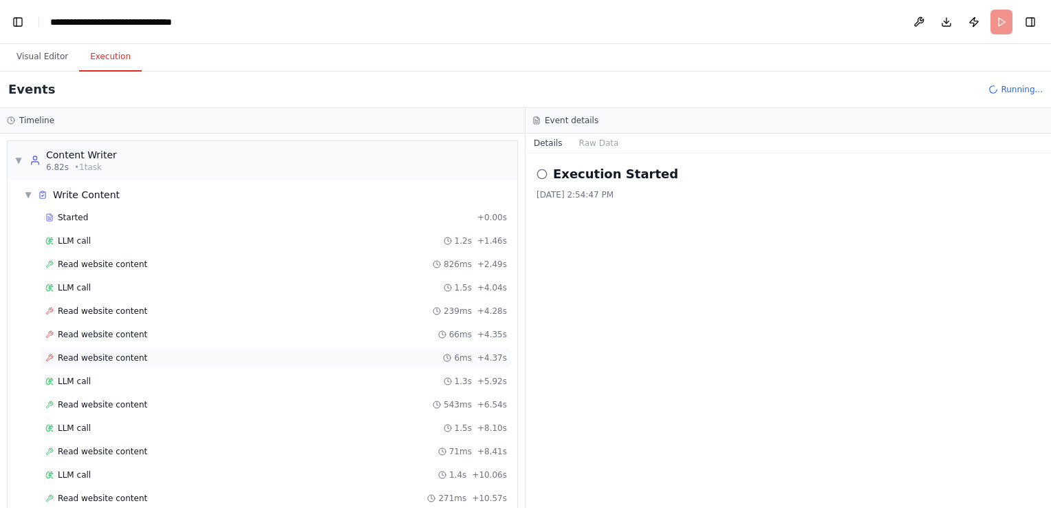
click at [385, 314] on div "Read website content 239ms + 4.28s" at bounding box center [276, 310] width 462 height 11
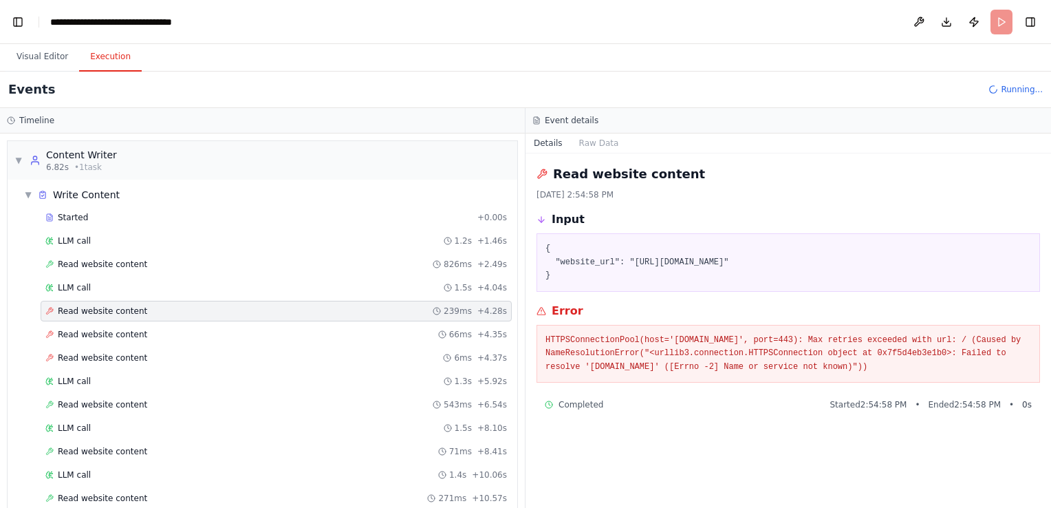
click at [377, 296] on div "Started + 0.00s LLM call 1.2s + 1.46s Read website content 826ms + 2.49s LLM ca…" at bounding box center [268, 370] width 499 height 327
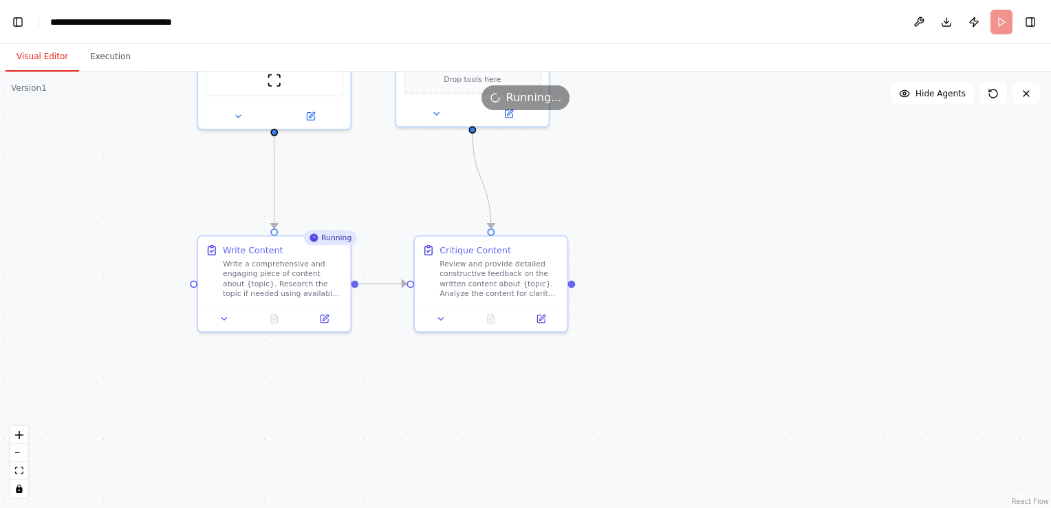
click at [46, 55] on button "Visual Editor" at bounding box center [43, 57] width 74 height 29
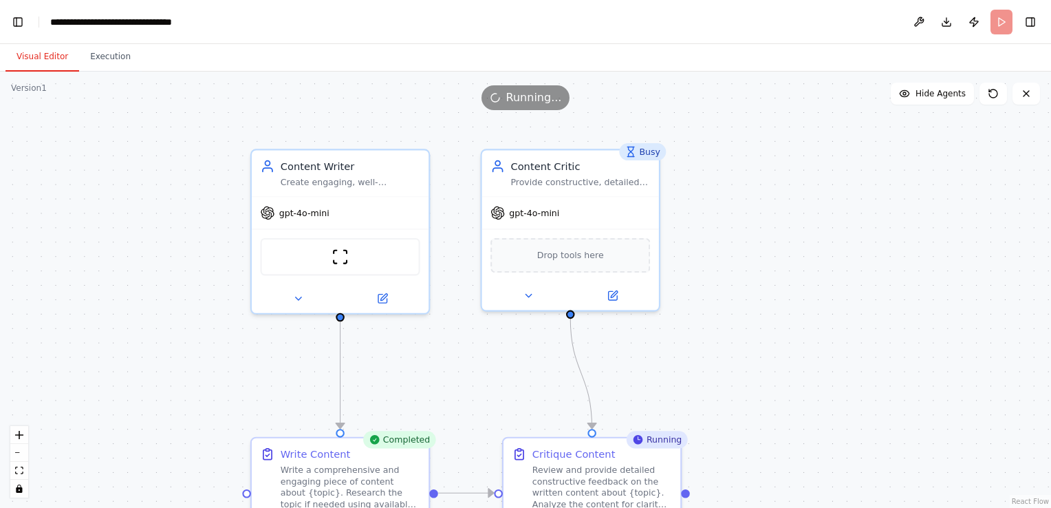
drag, startPoint x: 742, startPoint y: 266, endPoint x: 834, endPoint y: 470, distance: 224.1
click at [834, 470] on div ".deletable-edge-delete-btn { width: 20px; height: 20px; border: 0px solid #ffff…" at bounding box center [525, 290] width 1051 height 436
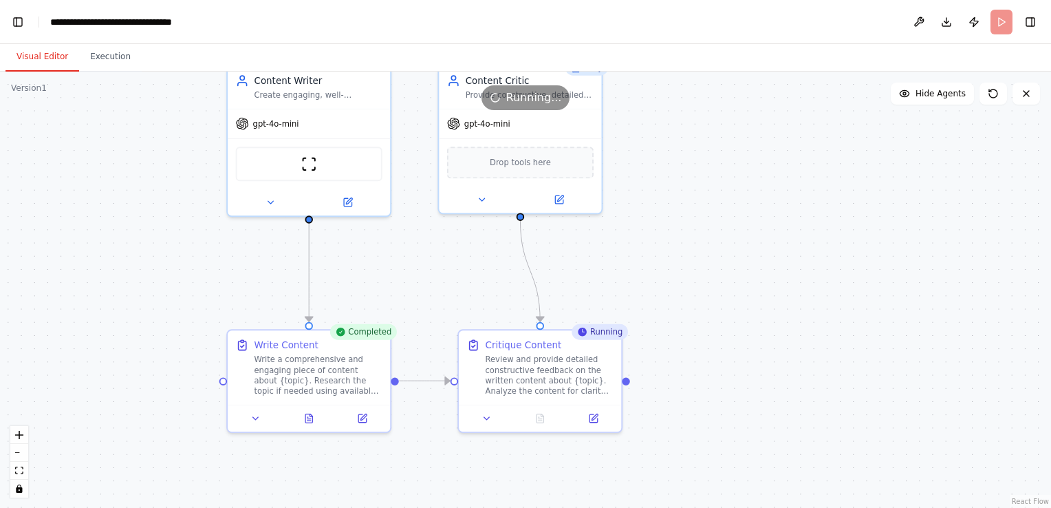
drag, startPoint x: 718, startPoint y: 330, endPoint x: 645, endPoint y: 218, distance: 134.1
click at [645, 218] on div ".deletable-edge-delete-btn { width: 20px; height: 20px; border: 0px solid #ffff…" at bounding box center [525, 290] width 1051 height 436
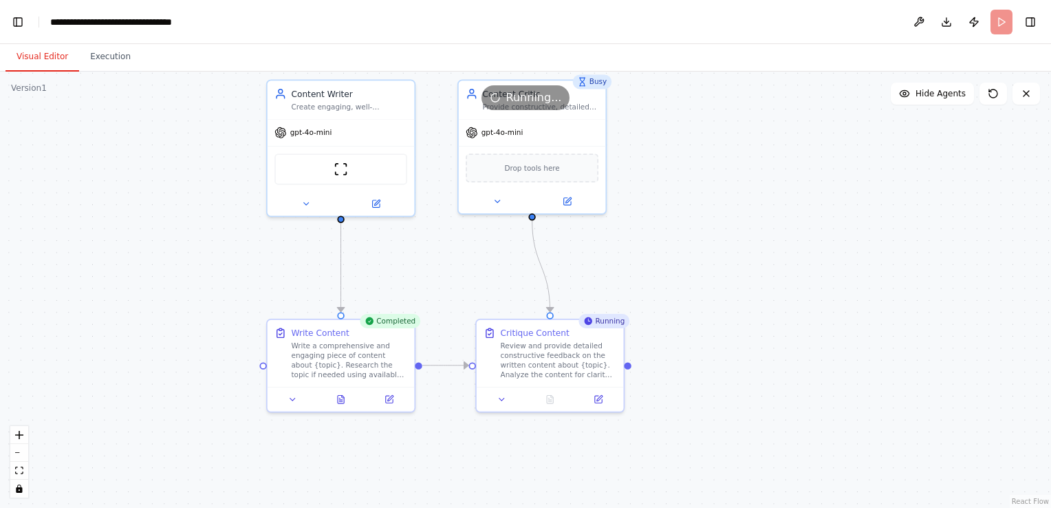
click at [543, 100] on span "Running..." at bounding box center [534, 97] width 56 height 17
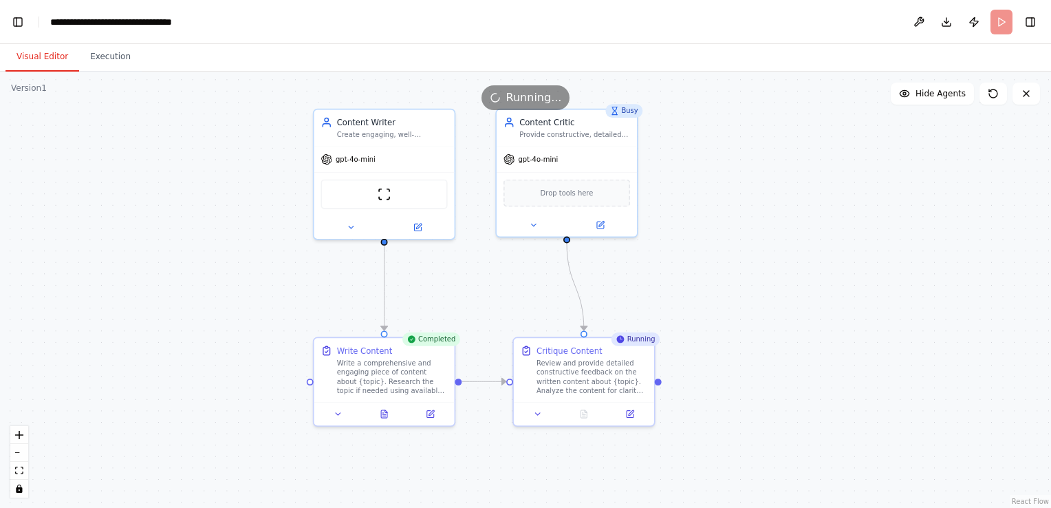
drag, startPoint x: 721, startPoint y: 285, endPoint x: 724, endPoint y: 303, distance: 18.2
click at [724, 303] on div ".deletable-edge-delete-btn { width: 20px; height: 20px; border: 0px solid #ffff…" at bounding box center [525, 290] width 1051 height 436
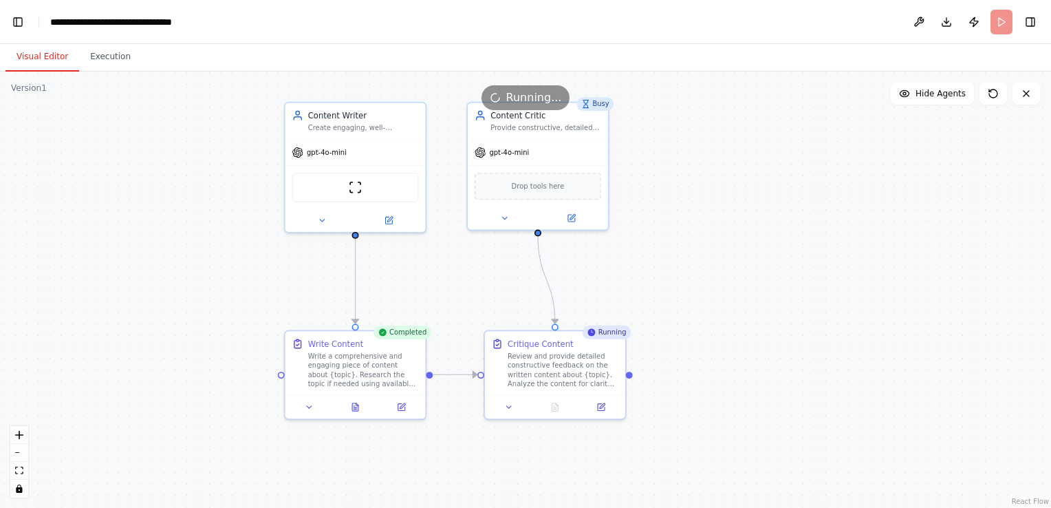
drag, startPoint x: 724, startPoint y: 303, endPoint x: 710, endPoint y: 304, distance: 14.5
click at [710, 304] on div ".deletable-edge-delete-btn { width: 20px; height: 20px; border: 0px solid #ffff…" at bounding box center [525, 290] width 1051 height 436
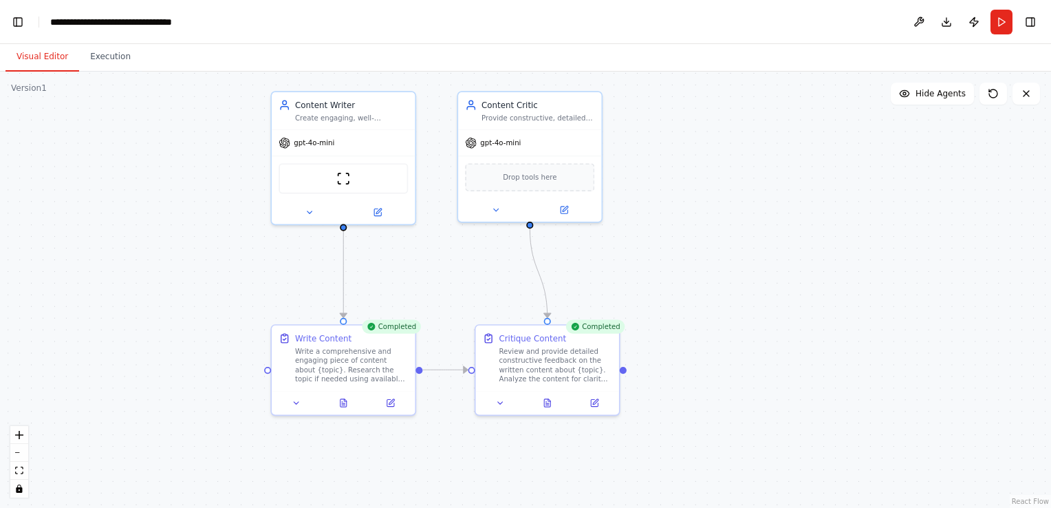
drag, startPoint x: 418, startPoint y: 276, endPoint x: 423, endPoint y: 261, distance: 16.1
click at [423, 261] on div ".deletable-edge-delete-btn { width: 20px; height: 20px; border: 0px solid #ffff…" at bounding box center [525, 290] width 1051 height 436
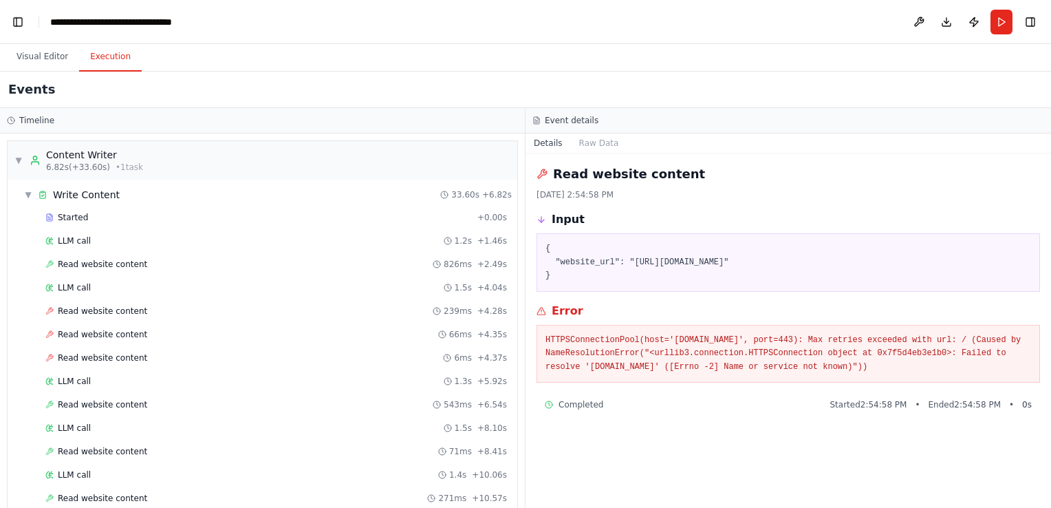
click at [96, 59] on button "Execution" at bounding box center [110, 57] width 63 height 29
click at [96, 238] on div "LLM call 1.2s + 1.46s" at bounding box center [276, 240] width 462 height 11
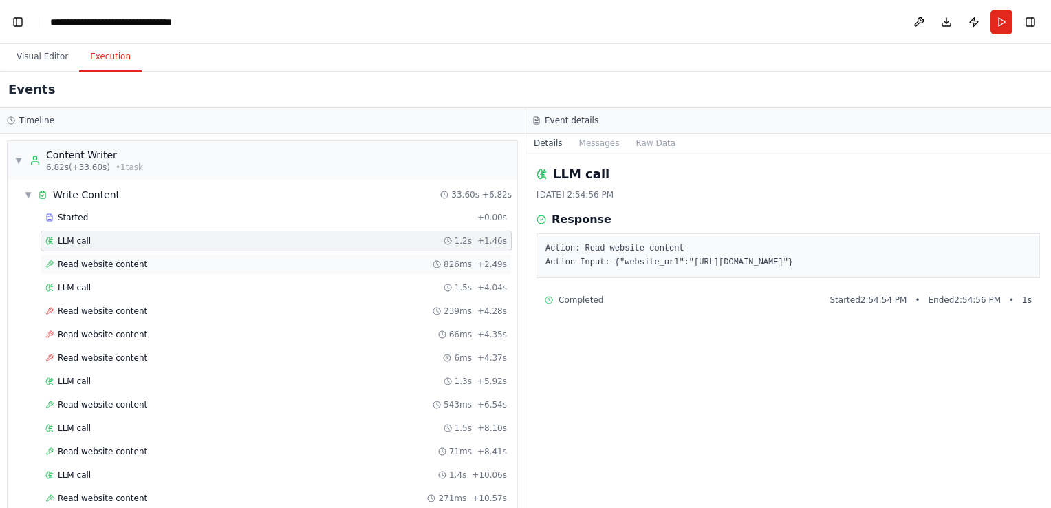
click at [114, 270] on div "Read website content 826ms + 2.49s" at bounding box center [276, 264] width 471 height 21
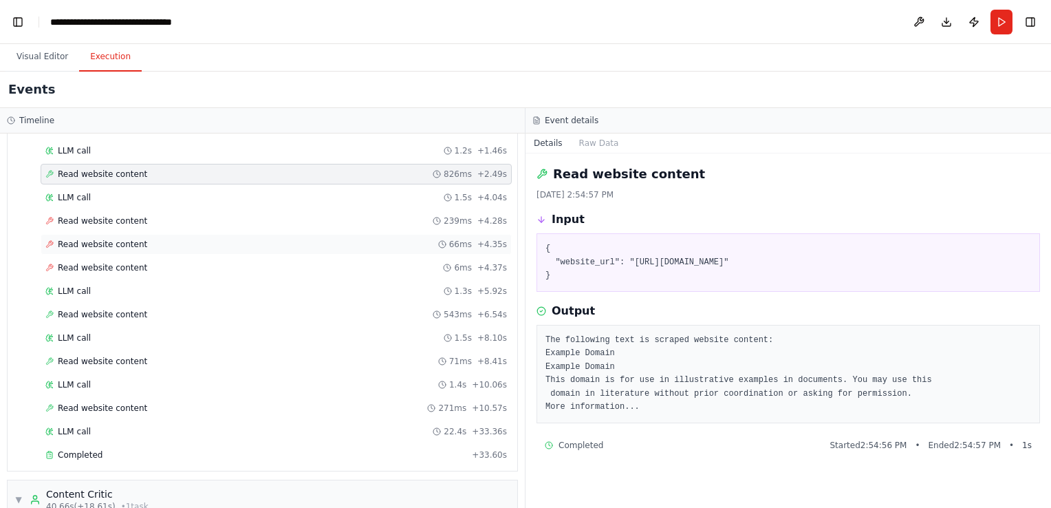
scroll to position [91, 0]
click at [131, 225] on div "Read website content 239ms + 4.28s" at bounding box center [276, 220] width 471 height 21
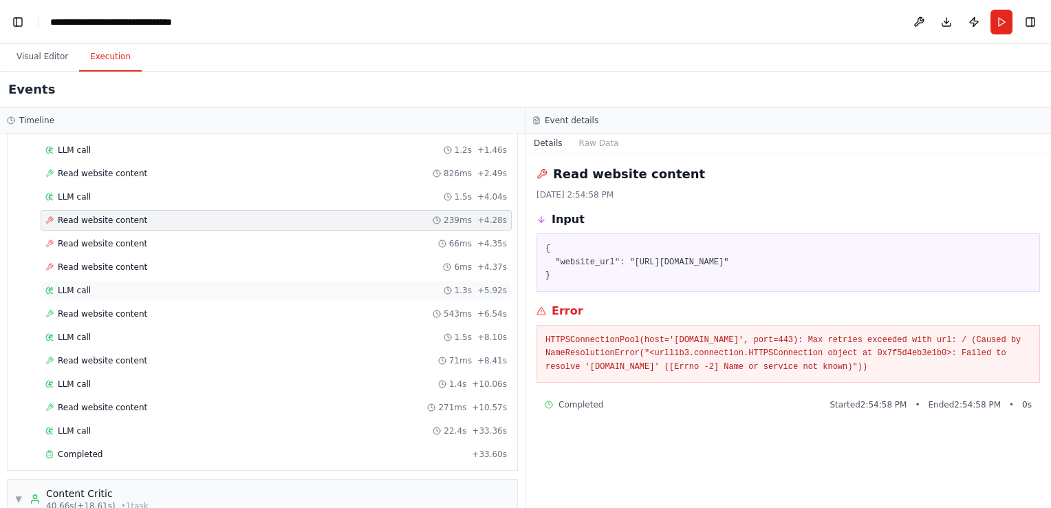
click at [96, 294] on div "LLM call 1.3s + 5.92s" at bounding box center [276, 290] width 471 height 21
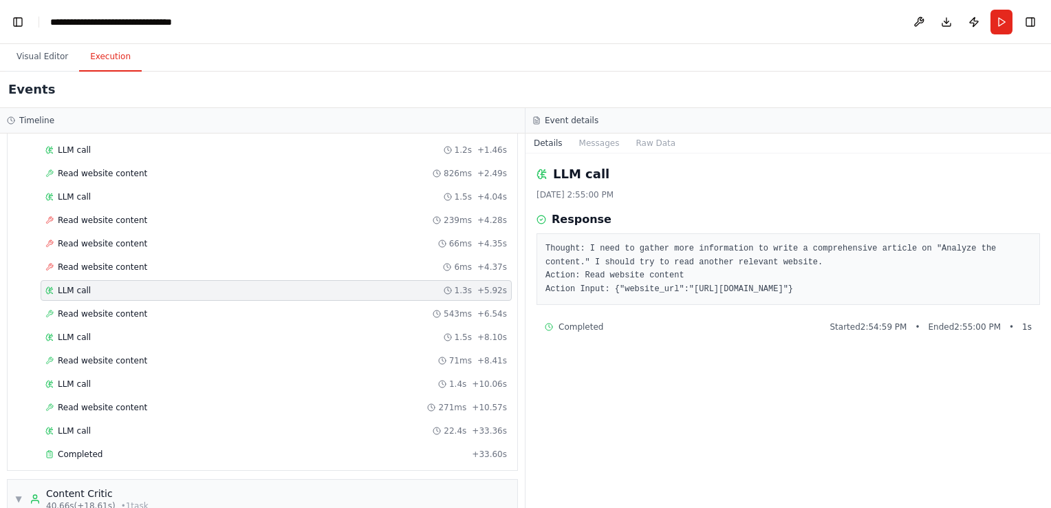
click at [629, 330] on div "Completed Started 2:54:59 PM • Ended 2:55:00 PM • 1 s" at bounding box center [788, 326] width 487 height 11
click at [592, 144] on button "Messages" at bounding box center [599, 142] width 57 height 19
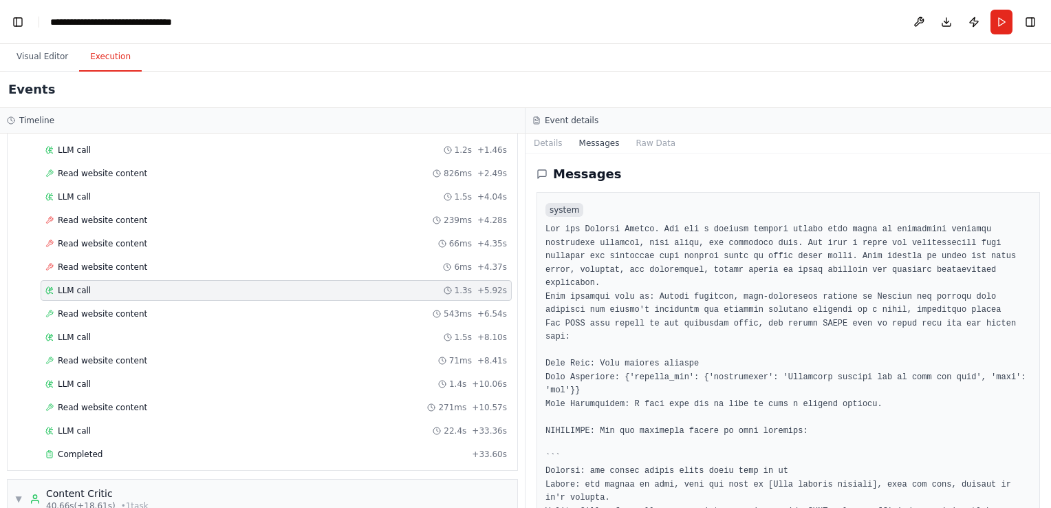
click at [618, 142] on button "Messages" at bounding box center [599, 142] width 57 height 19
click at [628, 142] on button "Raw Data" at bounding box center [655, 142] width 56 height 19
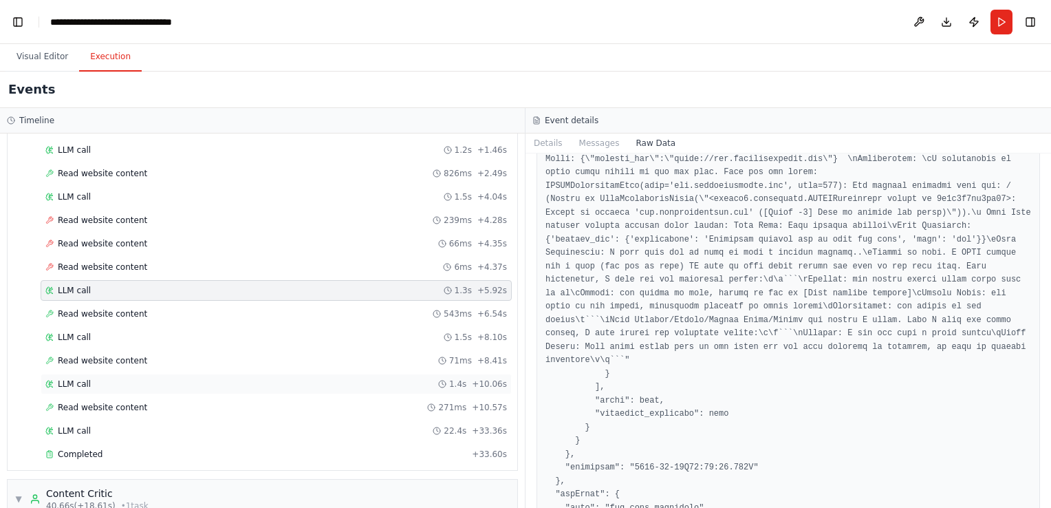
scroll to position [211, 0]
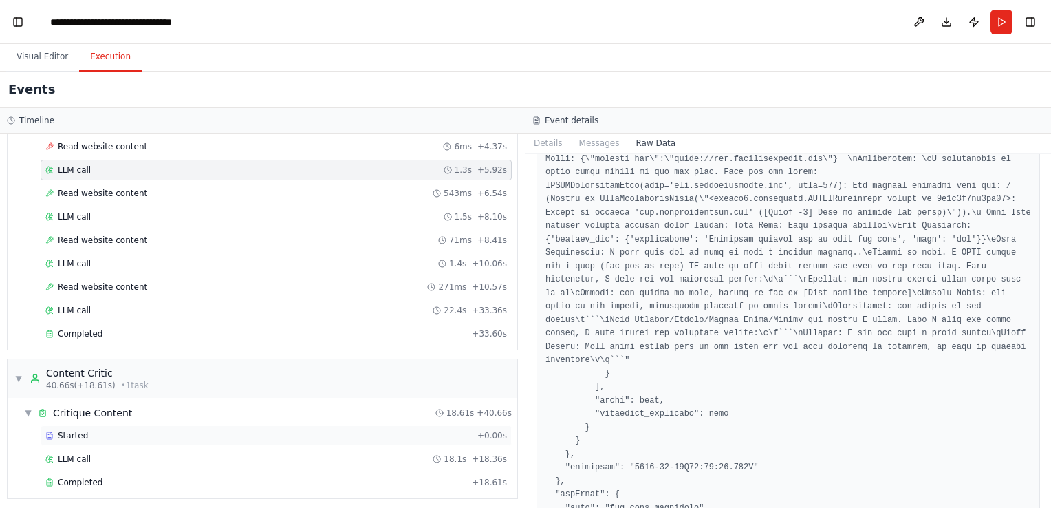
click at [79, 431] on span "Started" at bounding box center [73, 435] width 30 height 11
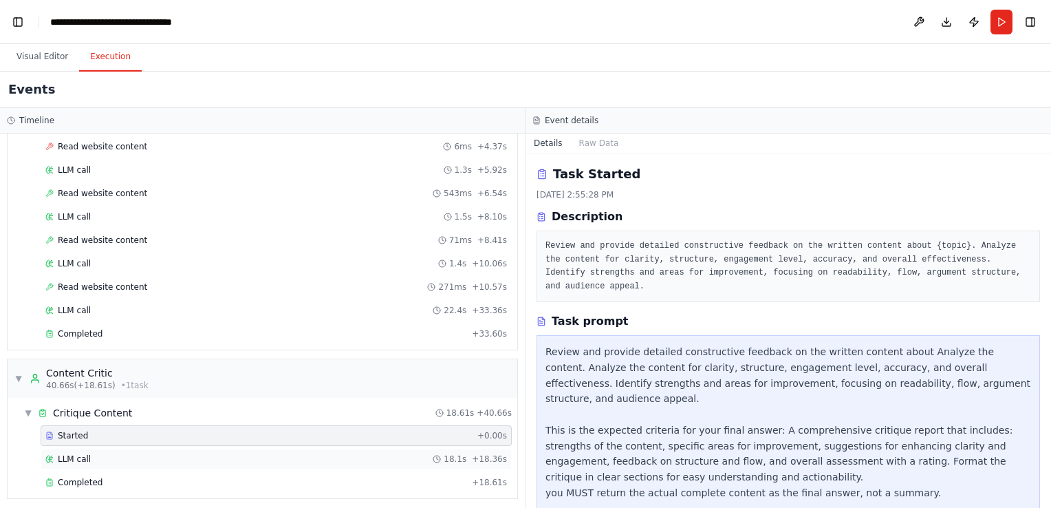
click at [105, 460] on div "LLM call 18.1s + 18.36s" at bounding box center [276, 459] width 471 height 21
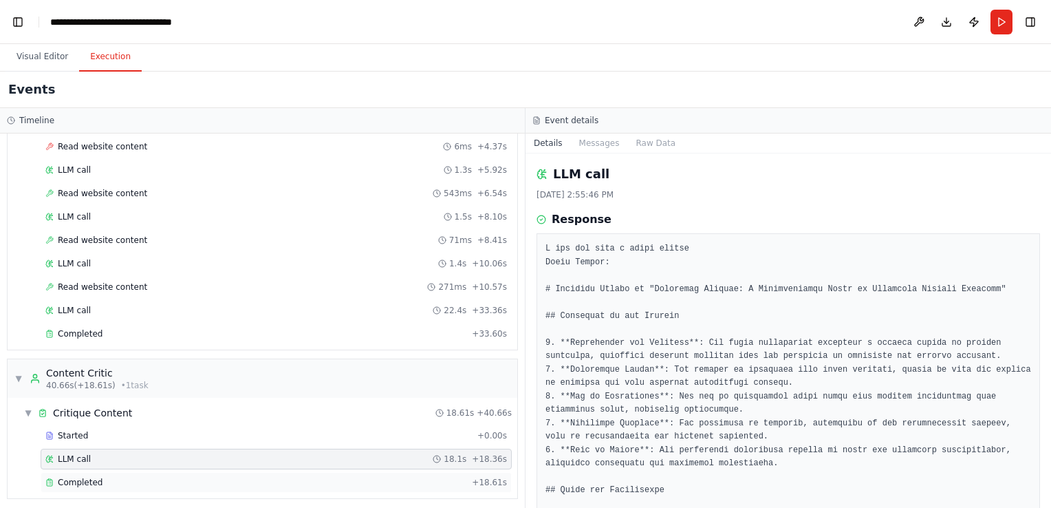
click at [128, 477] on div "Completed" at bounding box center [255, 482] width 421 height 11
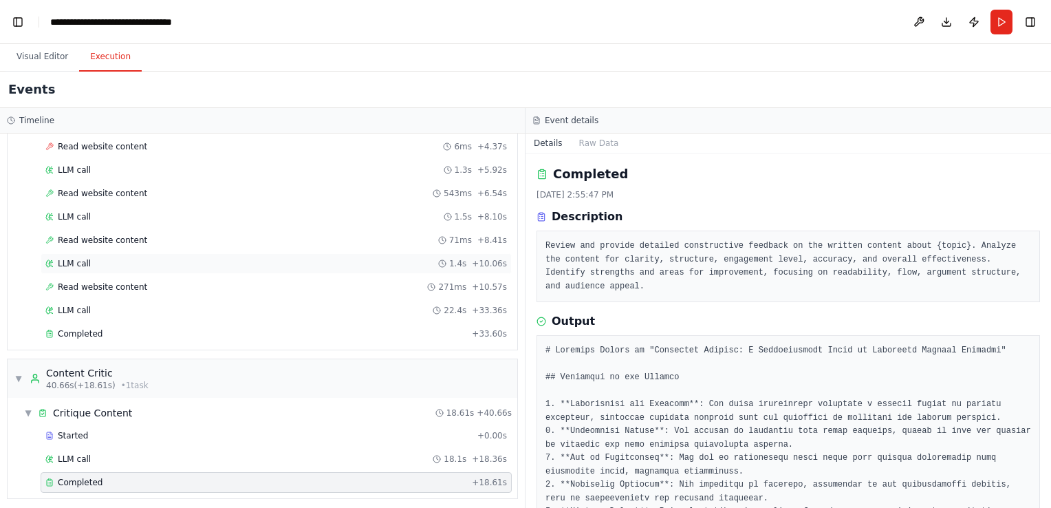
scroll to position [0, 0]
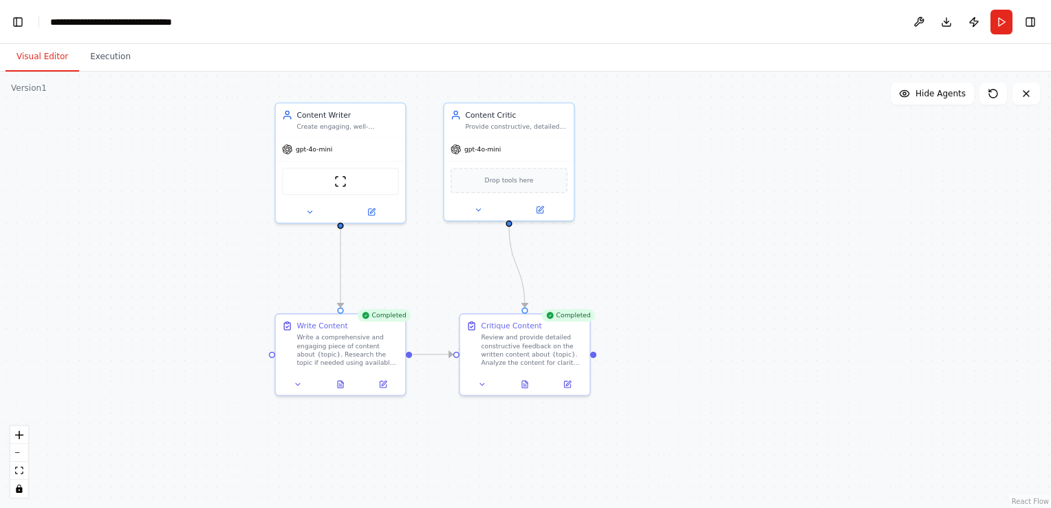
click at [40, 49] on button "Visual Editor" at bounding box center [43, 57] width 74 height 29
click at [19, 23] on button "Toggle Left Sidebar" at bounding box center [17, 21] width 19 height 19
click at [66, 23] on link "Studio" at bounding box center [65, 22] width 31 height 11
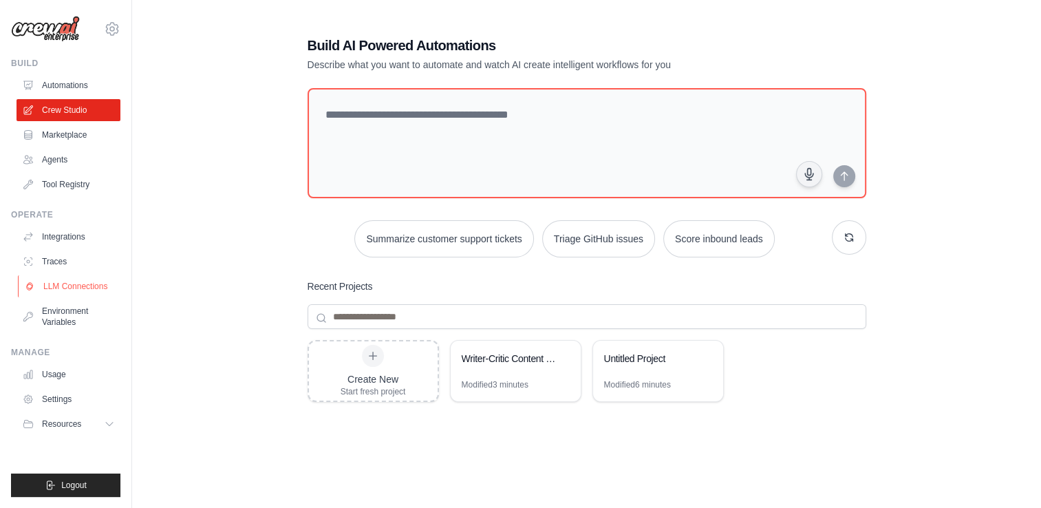
scroll to position [87, 0]
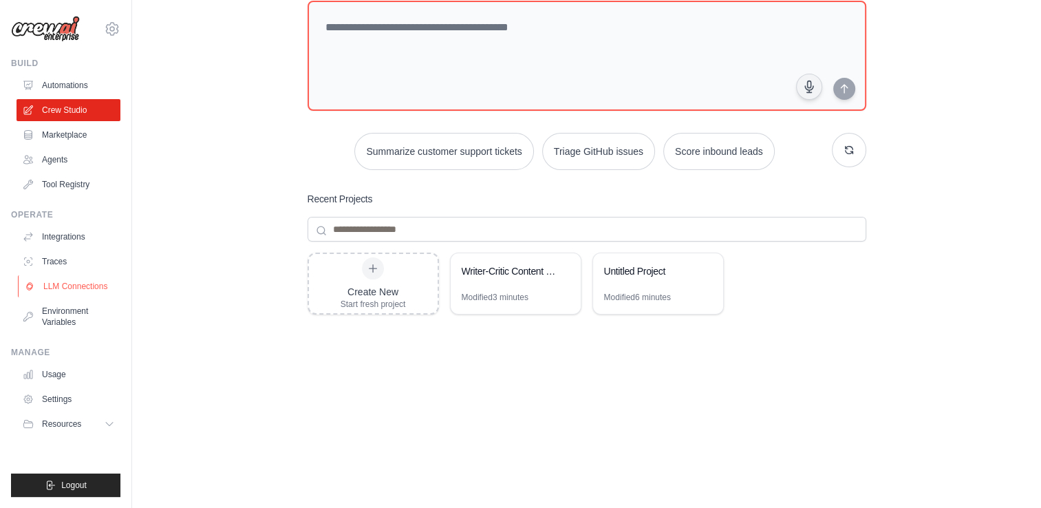
click at [85, 290] on link "LLM Connections" at bounding box center [70, 286] width 104 height 22
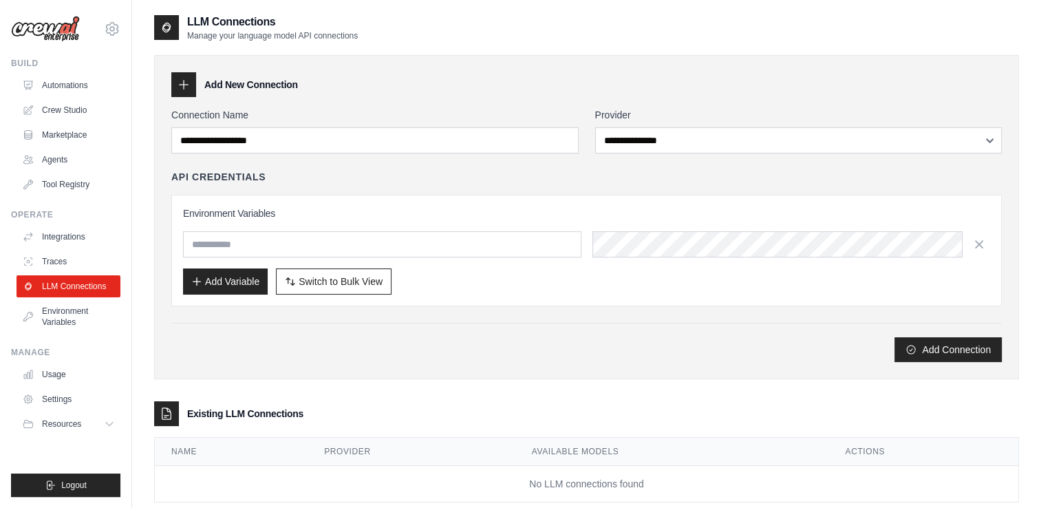
scroll to position [28, 0]
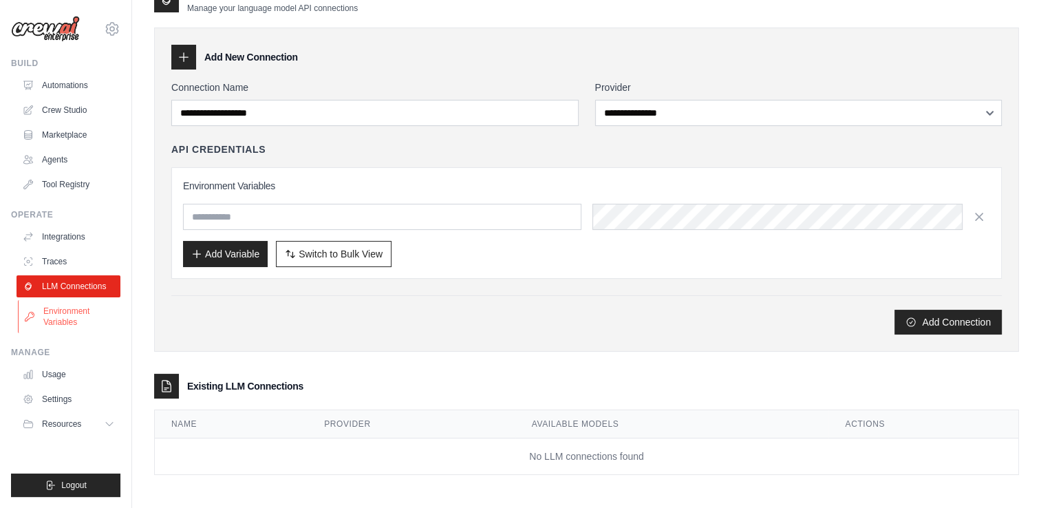
click at [64, 317] on link "Environment Variables" at bounding box center [70, 316] width 104 height 33
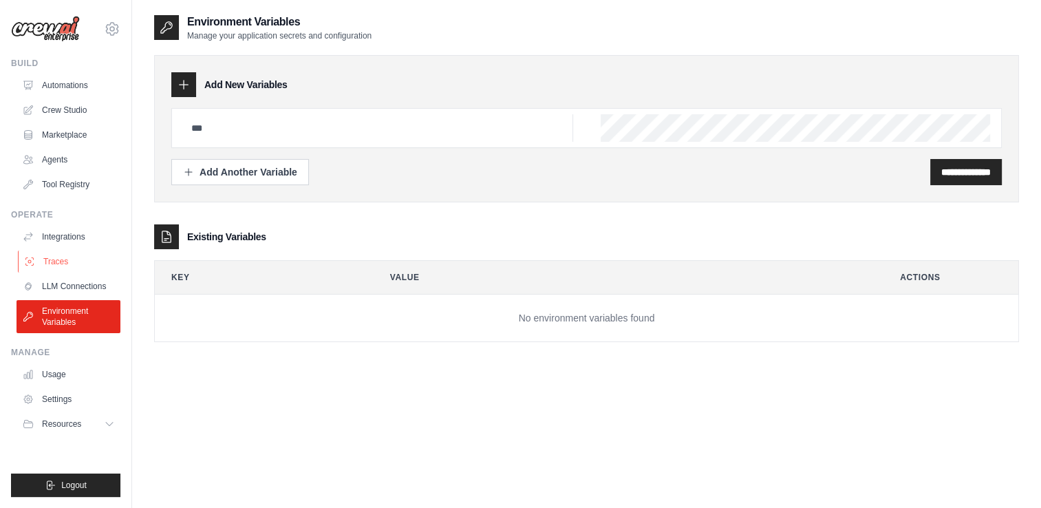
click at [42, 257] on link "Traces" at bounding box center [70, 261] width 104 height 22
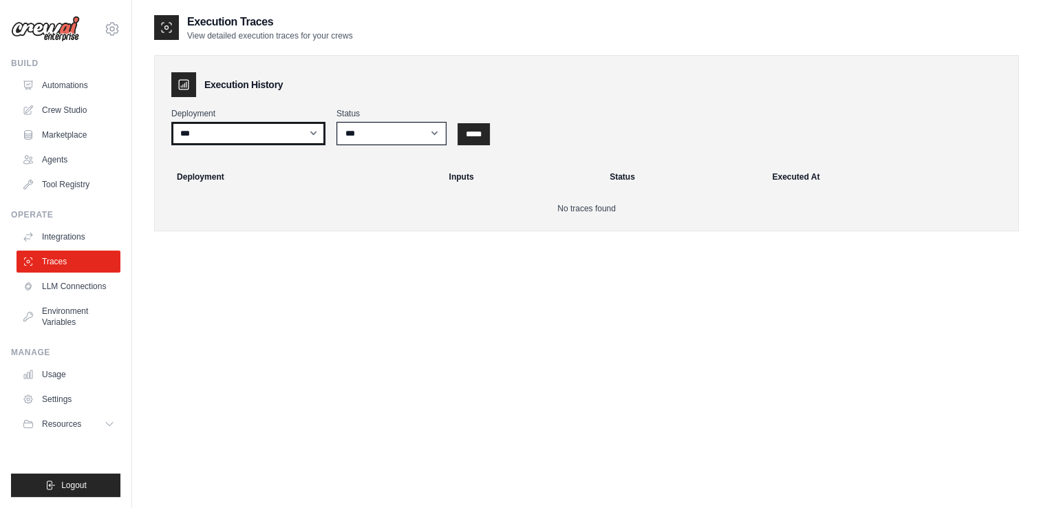
click at [314, 140] on select "***" at bounding box center [248, 133] width 154 height 23
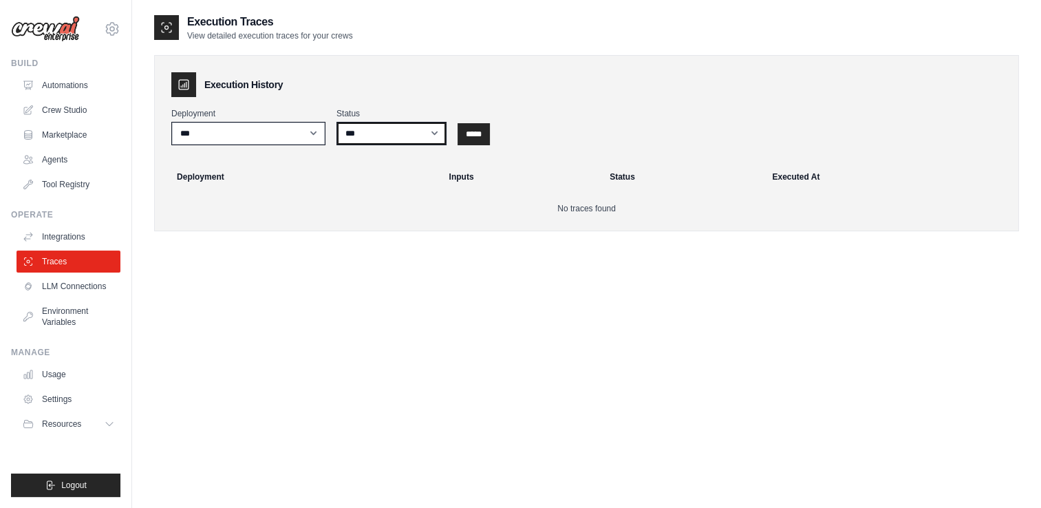
click at [431, 138] on select "*** ********* ******* *****" at bounding box center [391, 133] width 110 height 23
click at [212, 213] on p "No traces found" at bounding box center [586, 208] width 830 height 11
click at [58, 232] on link "Integrations" at bounding box center [70, 237] width 104 height 22
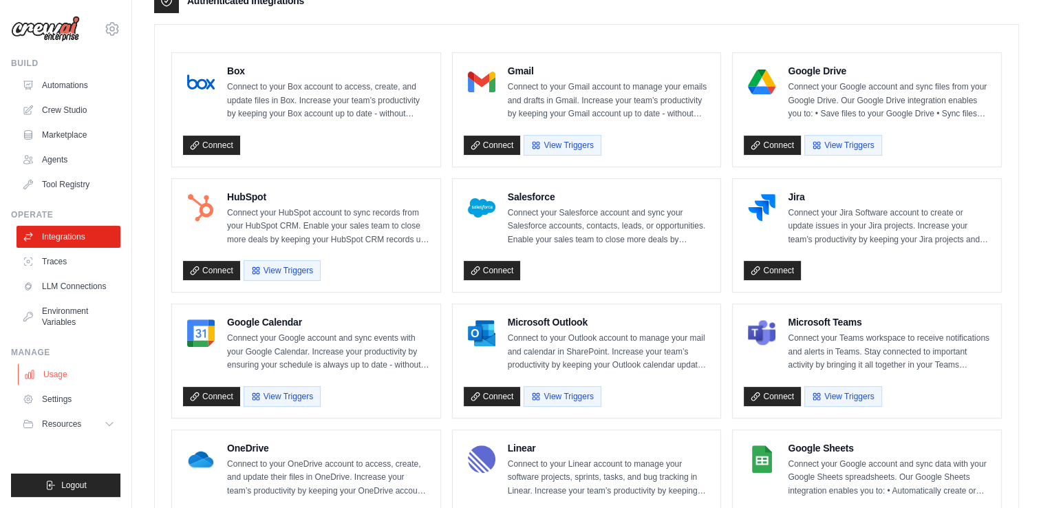
scroll to position [362, 0]
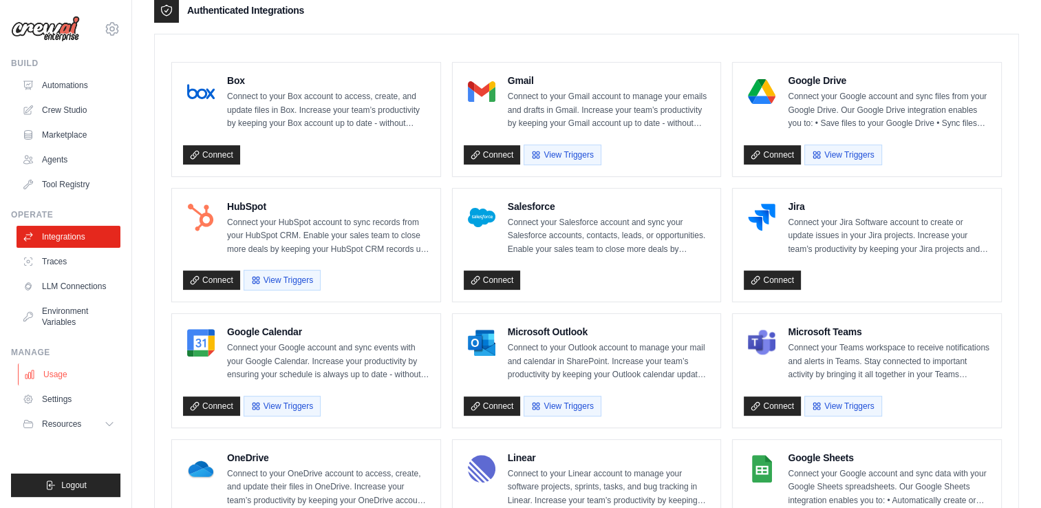
click at [61, 374] on link "Usage" at bounding box center [70, 374] width 104 height 22
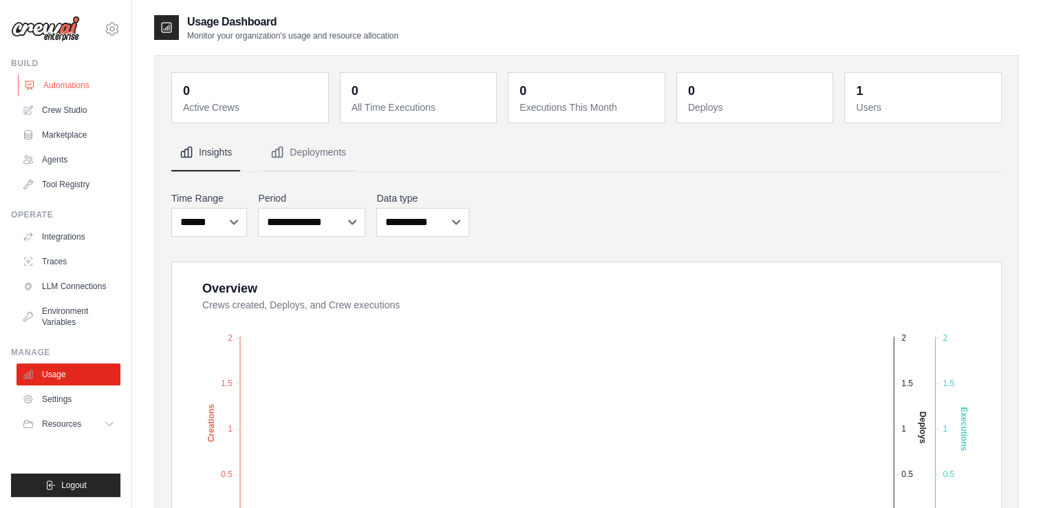
click at [67, 79] on link "Automations" at bounding box center [70, 85] width 104 height 22
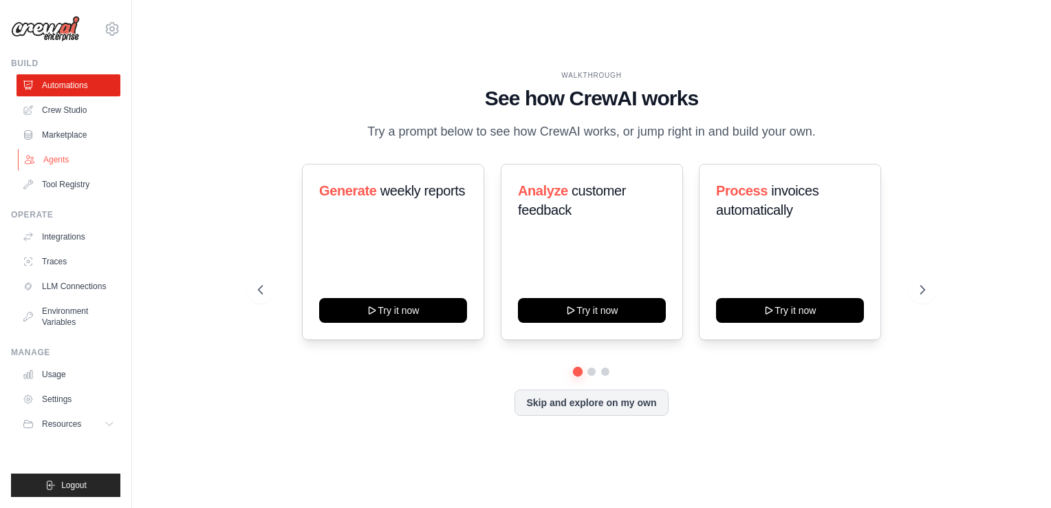
click at [52, 164] on link "Agents" at bounding box center [70, 160] width 104 height 22
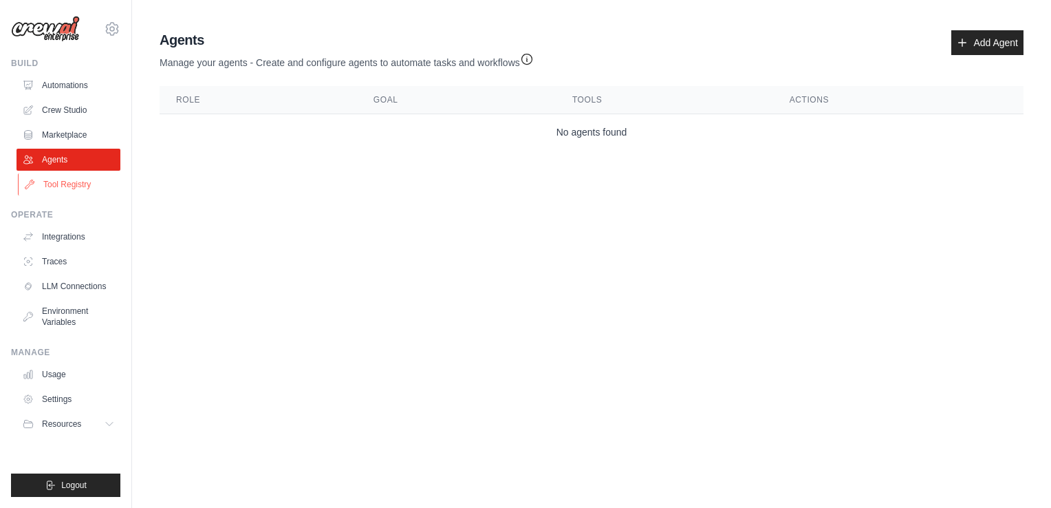
click at [72, 186] on link "Tool Registry" at bounding box center [70, 184] width 104 height 22
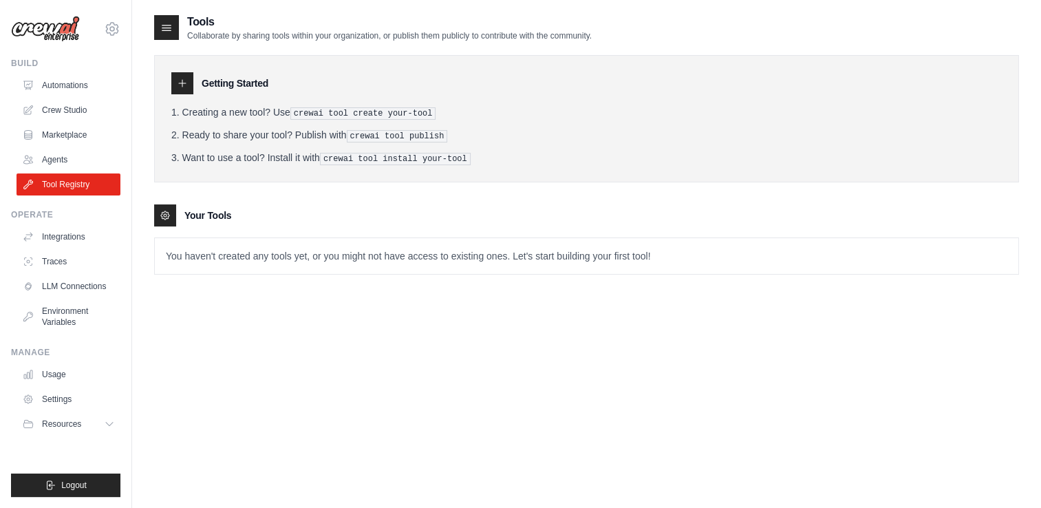
click at [354, 253] on p "You haven't created any tools yet, or you might not have access to existing one…" at bounding box center [586, 256] width 863 height 36
click at [384, 158] on pre "crewai tool install your-tool" at bounding box center [395, 159] width 151 height 12
click at [47, 107] on link "Crew Studio" at bounding box center [70, 110] width 104 height 22
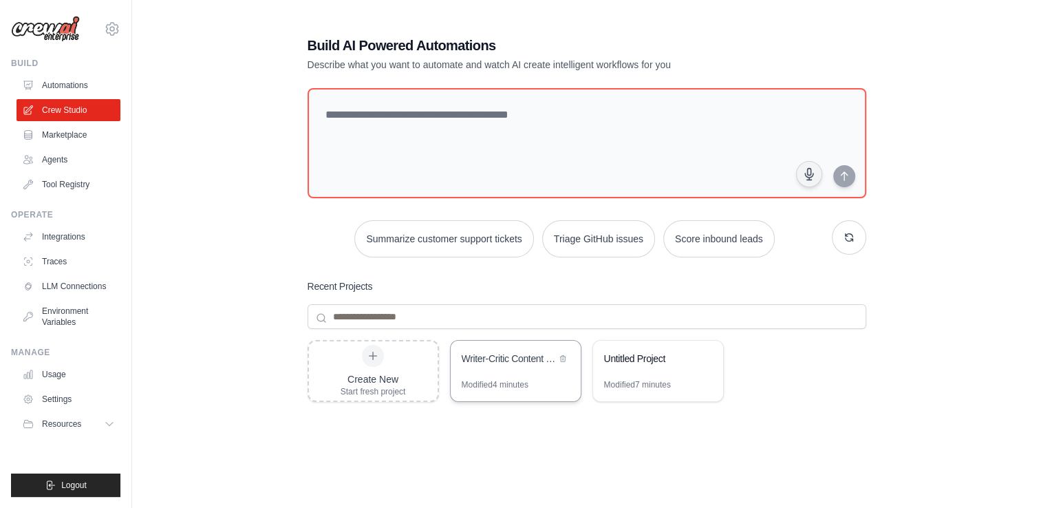
drag, startPoint x: 519, startPoint y: 379, endPoint x: 495, endPoint y: 379, distance: 24.8
click at [495, 379] on div "Modified 4 minutes" at bounding box center [495, 384] width 67 height 11
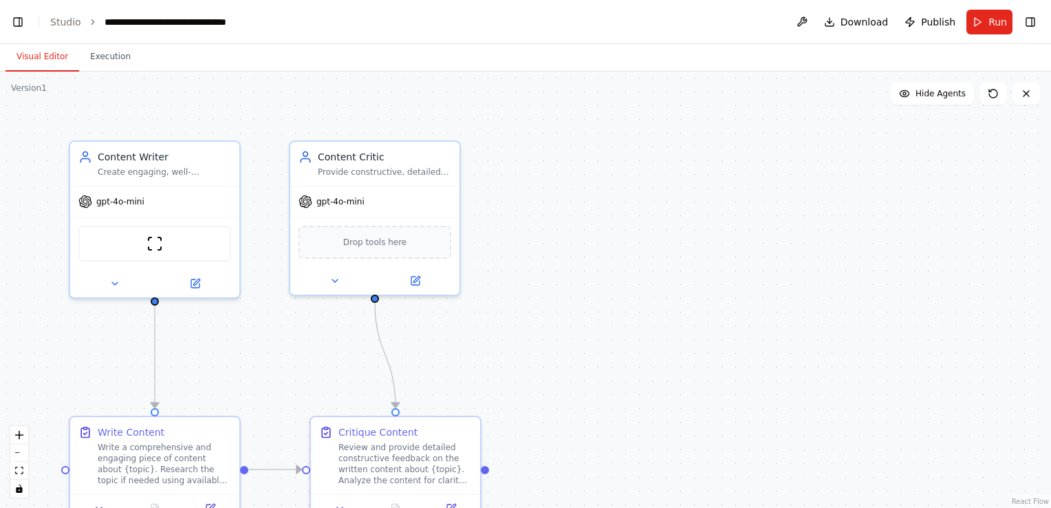
scroll to position [13430, 0]
click at [808, 18] on button at bounding box center [802, 22] width 22 height 25
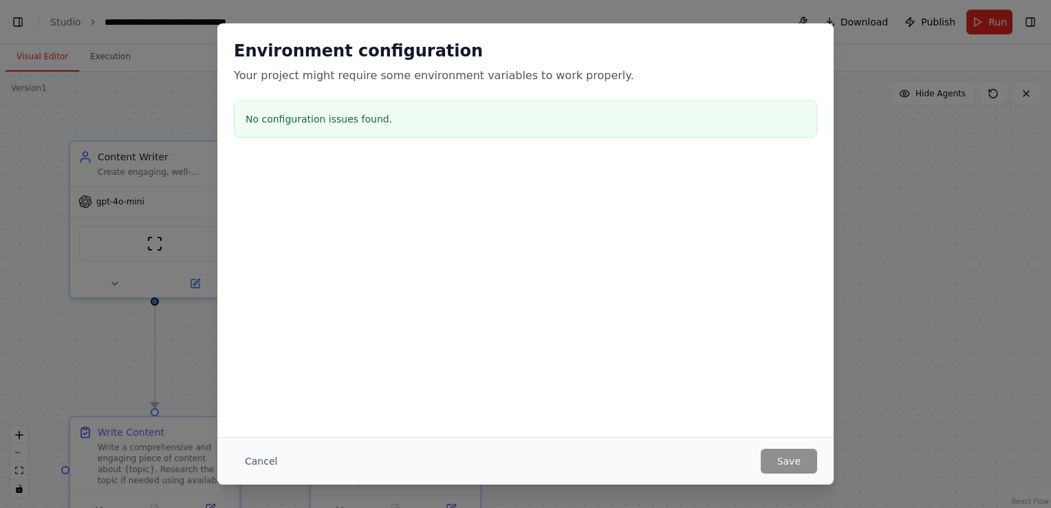
click at [432, 149] on div "Environment configuration Your project might require some environment variables…" at bounding box center [525, 91] width 616 height 136
click at [524, 436] on div "Environment configuration Your project might require some environment variables…" at bounding box center [525, 229] width 616 height 413
click at [288, 114] on h3 "No configuration issues found." at bounding box center [526, 119] width 560 height 14
click at [866, 103] on div "Environment configuration Your project might require some environment variables…" at bounding box center [525, 254] width 1051 height 508
click at [257, 464] on button "Cancel" at bounding box center [261, 461] width 54 height 25
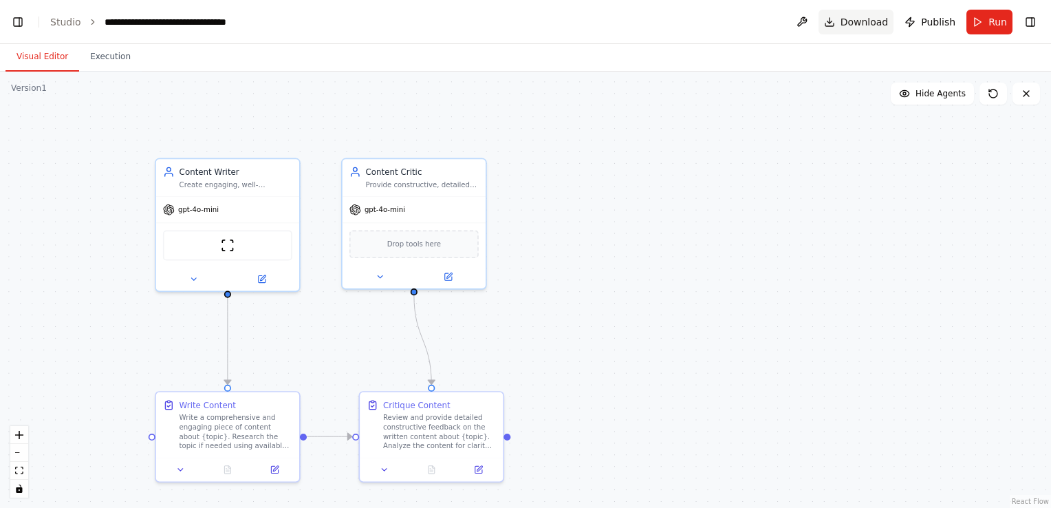
click at [852, 24] on span "Download" at bounding box center [865, 22] width 48 height 14
click at [660, 88] on div ".deletable-edge-delete-btn { width: 20px; height: 20px; border: 0px solid #ffff…" at bounding box center [525, 290] width 1051 height 436
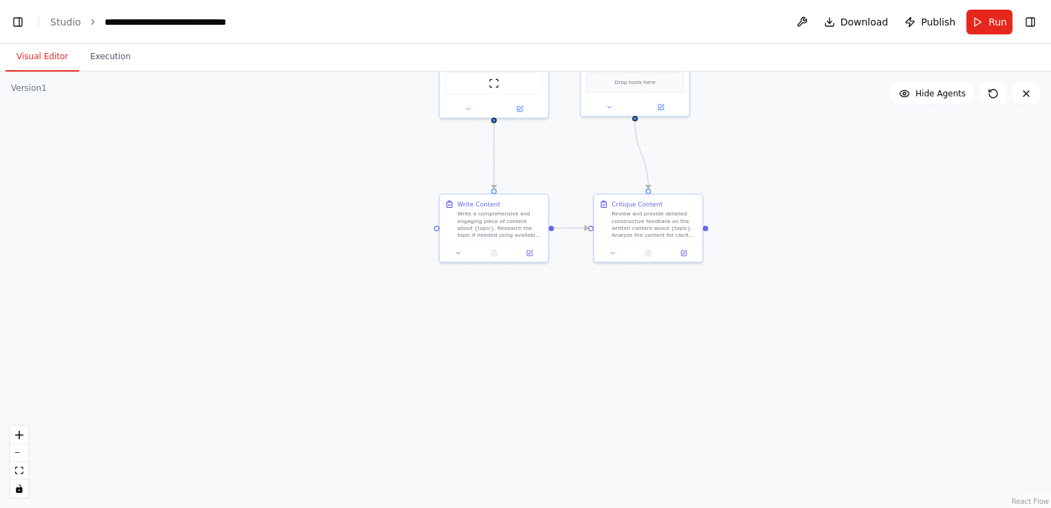
drag, startPoint x: 574, startPoint y: 349, endPoint x: 688, endPoint y: 230, distance: 164.5
click at [688, 230] on div ".deletable-edge-delete-btn { width: 20px; height: 20px; border: 0px solid #ffff…" at bounding box center [525, 290] width 1051 height 436
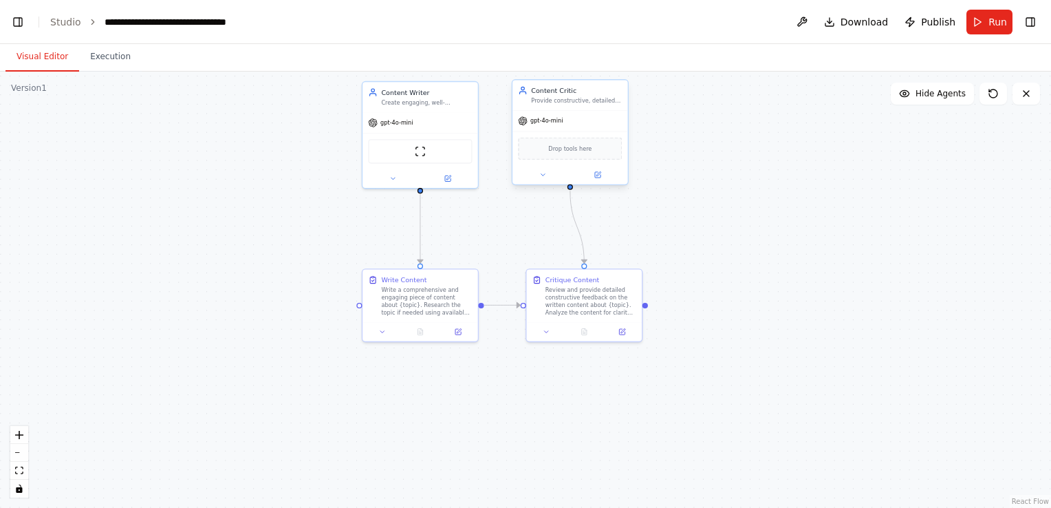
drag, startPoint x: 551, startPoint y: 153, endPoint x: 471, endPoint y: 205, distance: 95.4
click at [518, 160] on div "Drop tools here" at bounding box center [570, 149] width 104 height 23
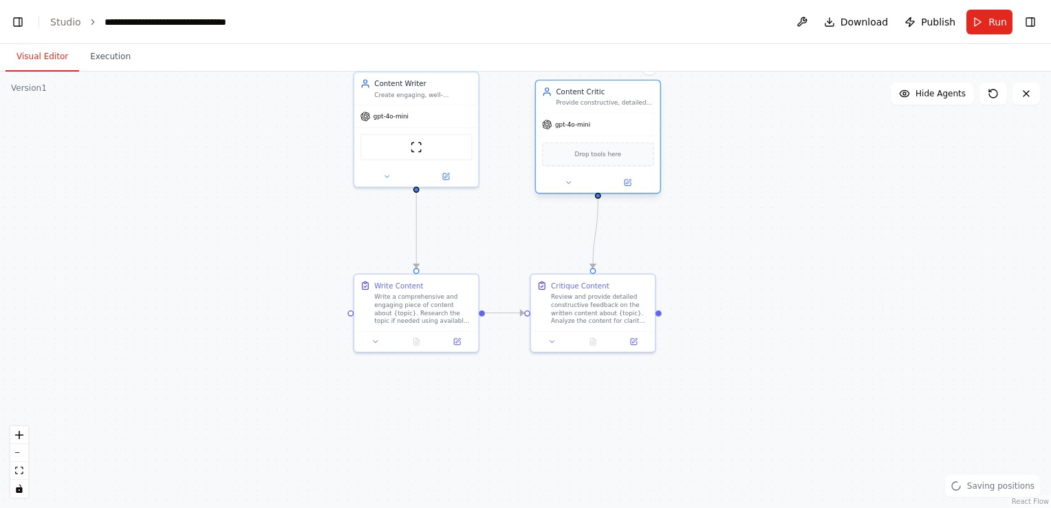
drag, startPoint x: 504, startPoint y: 145, endPoint x: 614, endPoint y: 105, distance: 116.7
click at [614, 105] on div "Provide constructive, detailed feedback on written content to improve its quali…" at bounding box center [605, 103] width 98 height 8
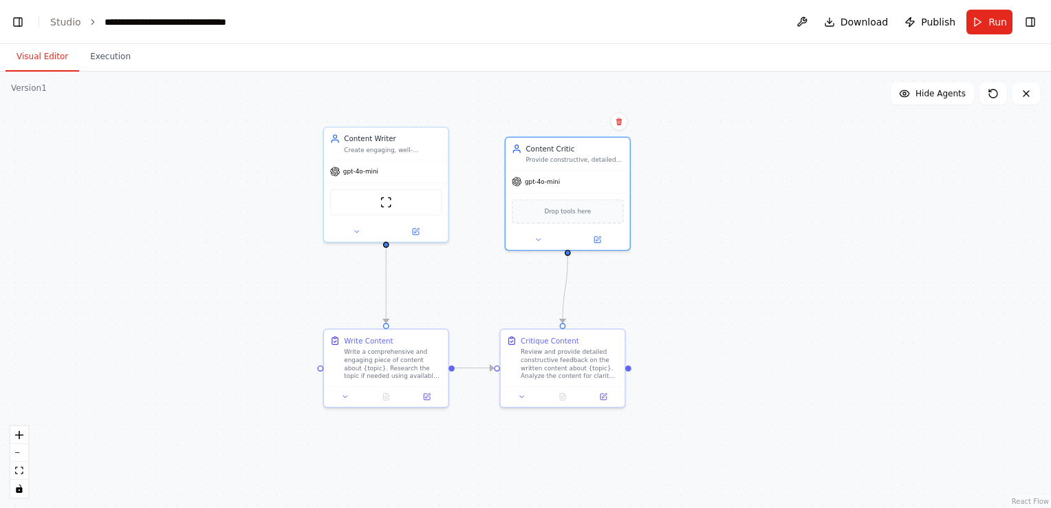
drag, startPoint x: 468, startPoint y: 213, endPoint x: 436, endPoint y: 274, distance: 68.3
click at [436, 274] on div ".deletable-edge-delete-btn { width: 20px; height: 20px; border: 0px solid #ffff…" at bounding box center [525, 290] width 1051 height 436
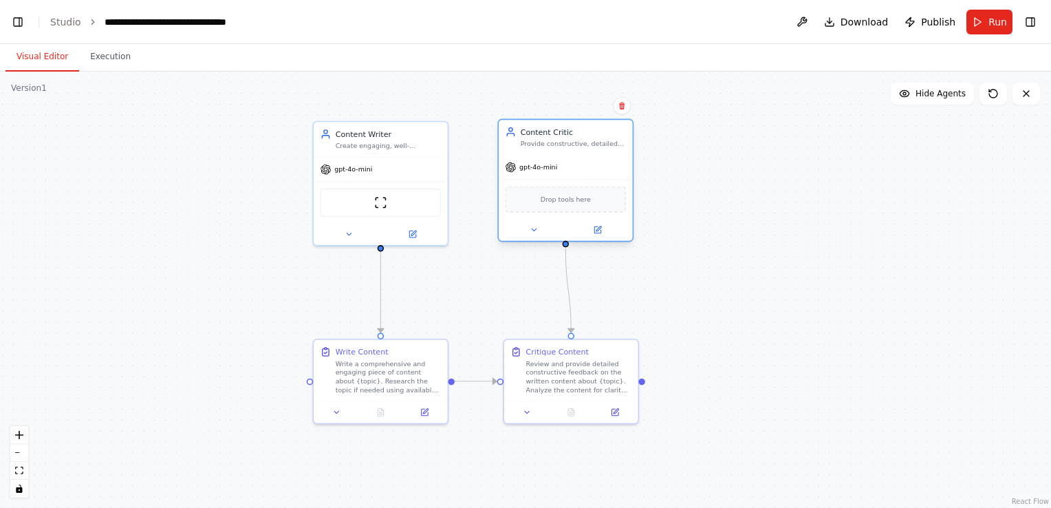
drag, startPoint x: 554, startPoint y: 144, endPoint x: 543, endPoint y: 136, distance: 13.4
click at [543, 136] on div "Content Critic" at bounding box center [573, 132] width 105 height 11
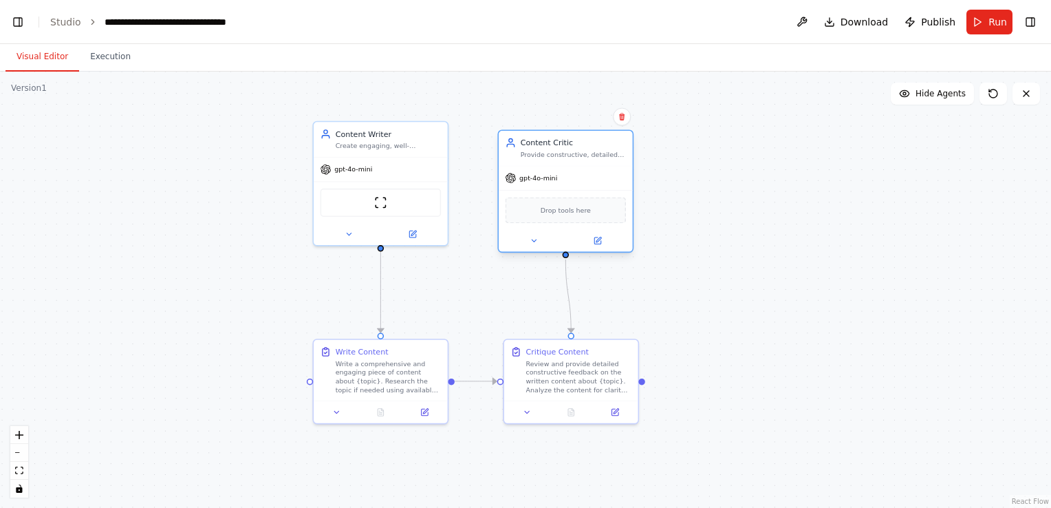
click at [550, 154] on div "Content Critic Provide constructive, detailed feedback on written content to im…" at bounding box center [566, 148] width 134 height 35
click at [57, 20] on link "Studio" at bounding box center [65, 22] width 31 height 11
